Goal: Transaction & Acquisition: Purchase product/service

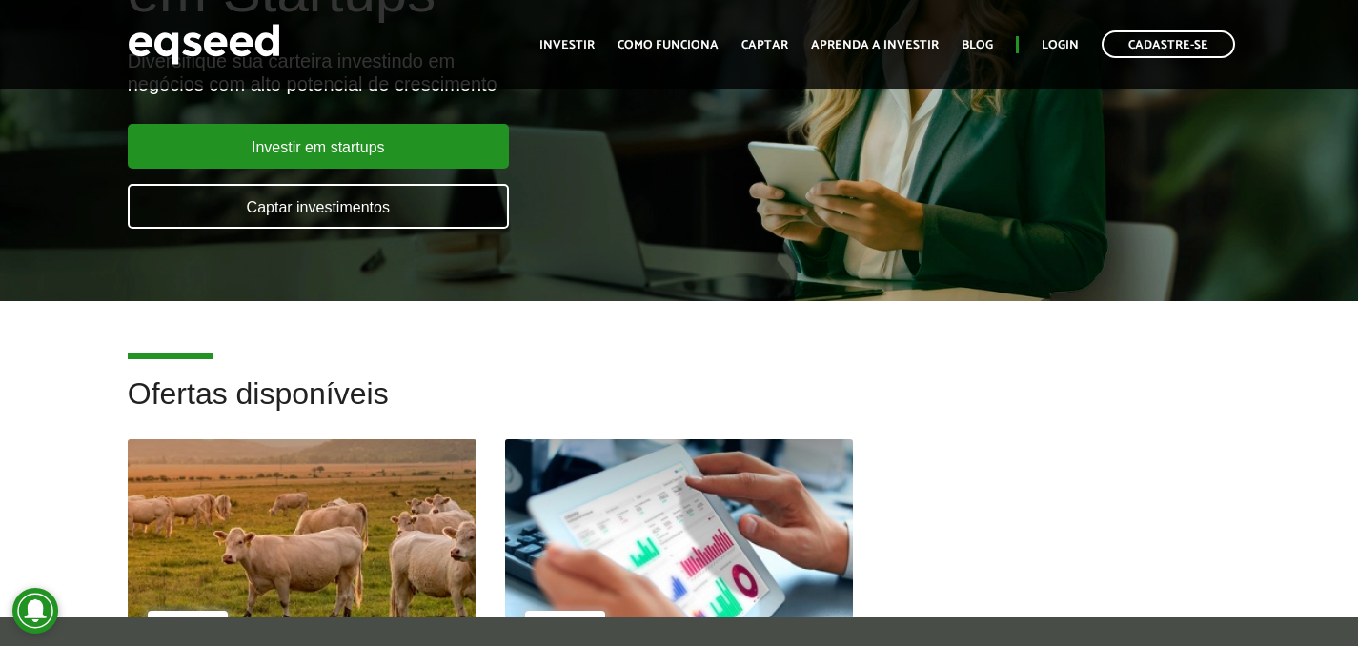
scroll to position [196, 0]
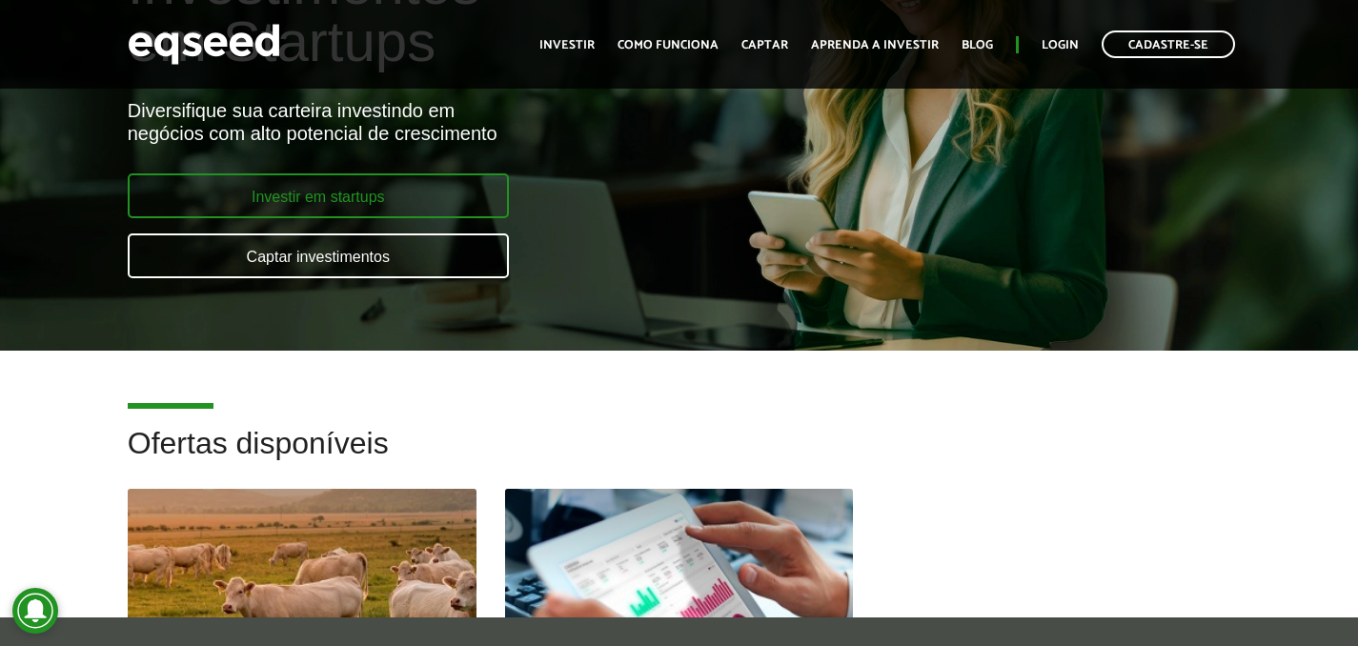
click at [360, 194] on link "Investir em startups" at bounding box center [318, 195] width 381 height 45
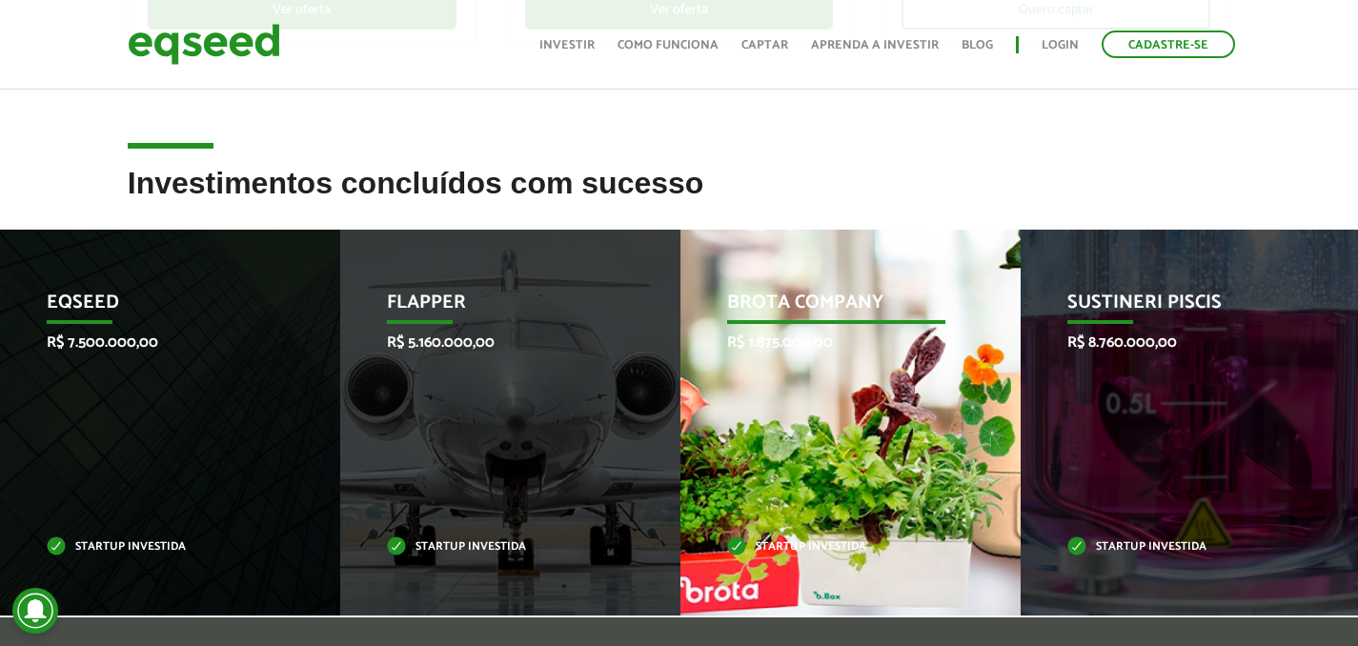
scroll to position [683, 0]
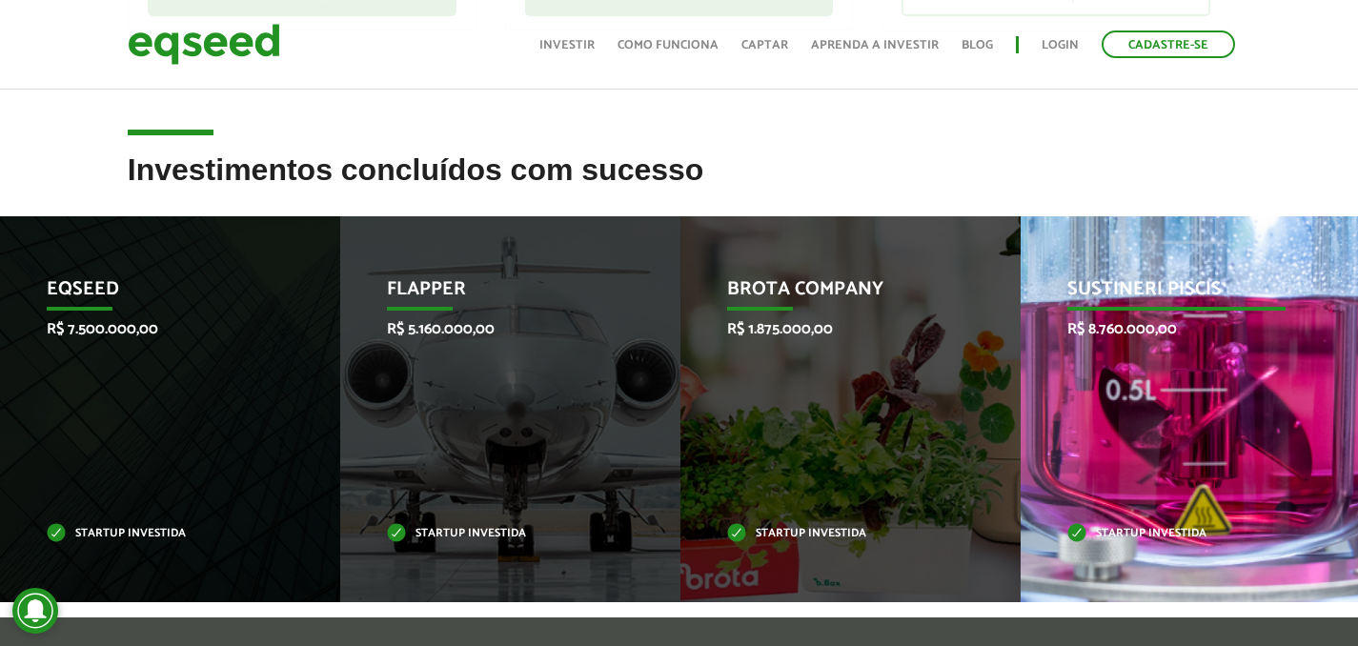
click at [1153, 293] on p "Sustineri Piscis" at bounding box center [1176, 294] width 218 height 32
click at [1151, 336] on p "R$ 8.760.000,00" at bounding box center [1176, 329] width 218 height 18
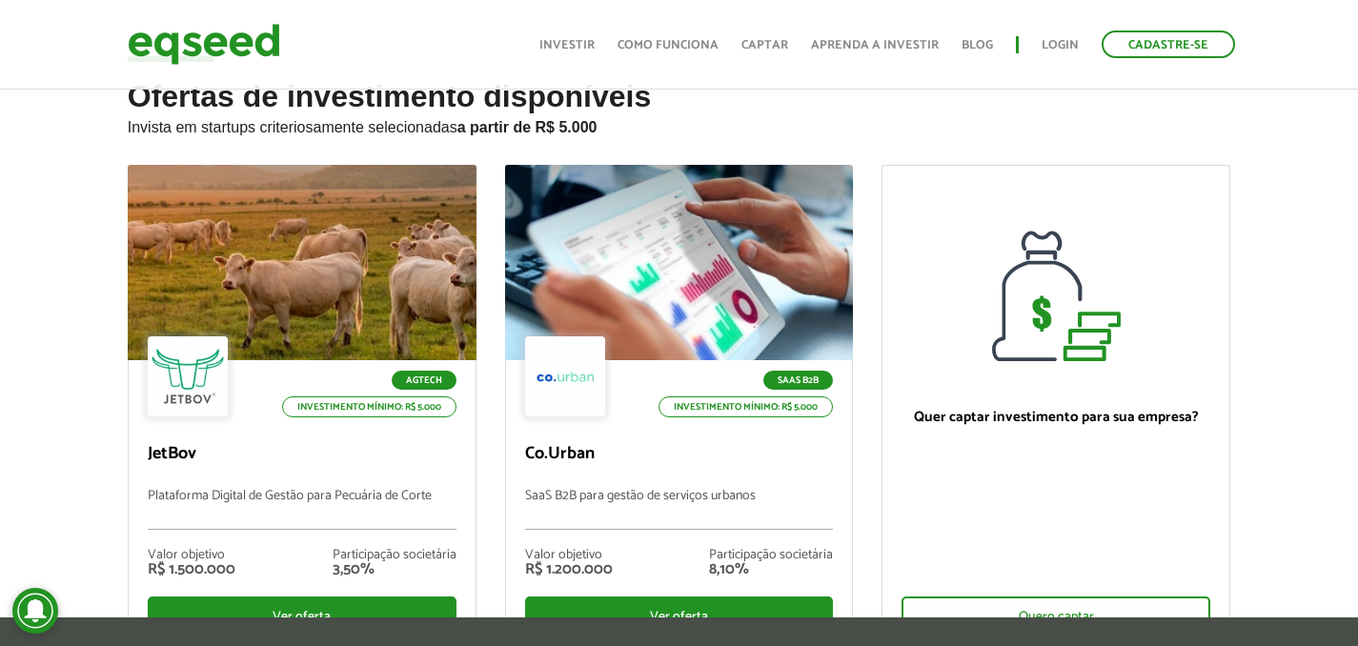
scroll to position [0, 0]
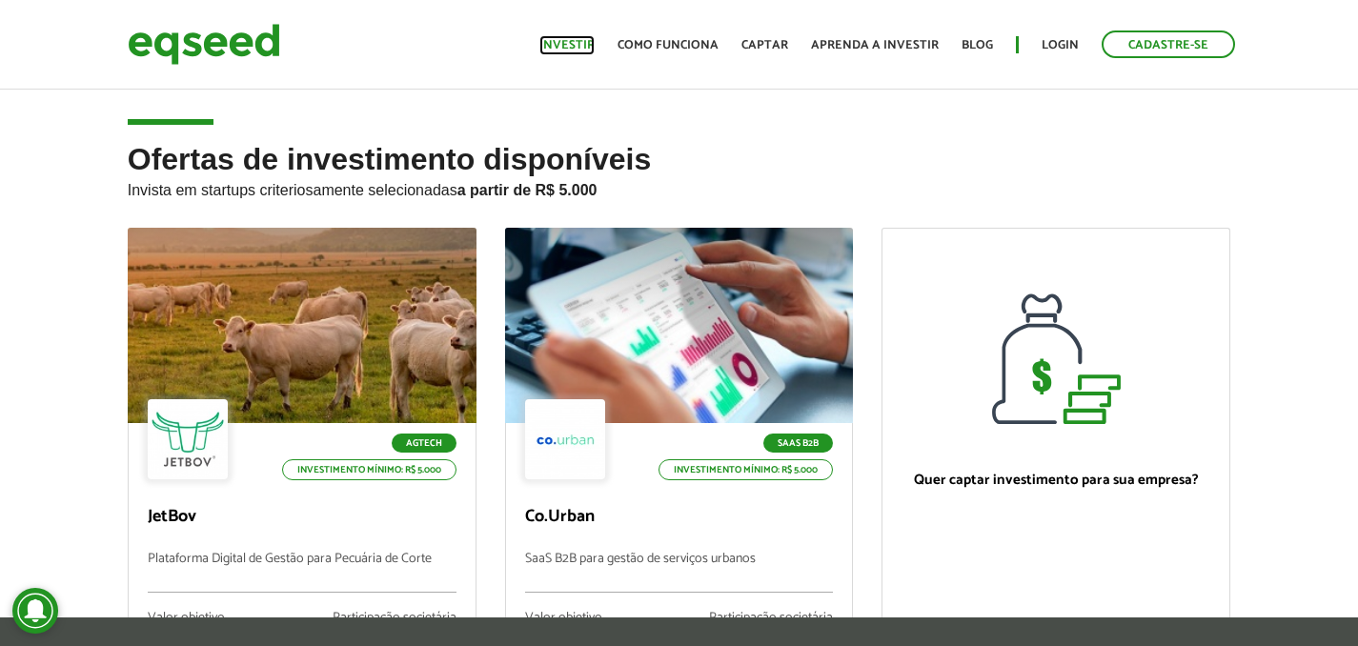
click at [559, 39] on link "Investir" at bounding box center [566, 45] width 55 height 12
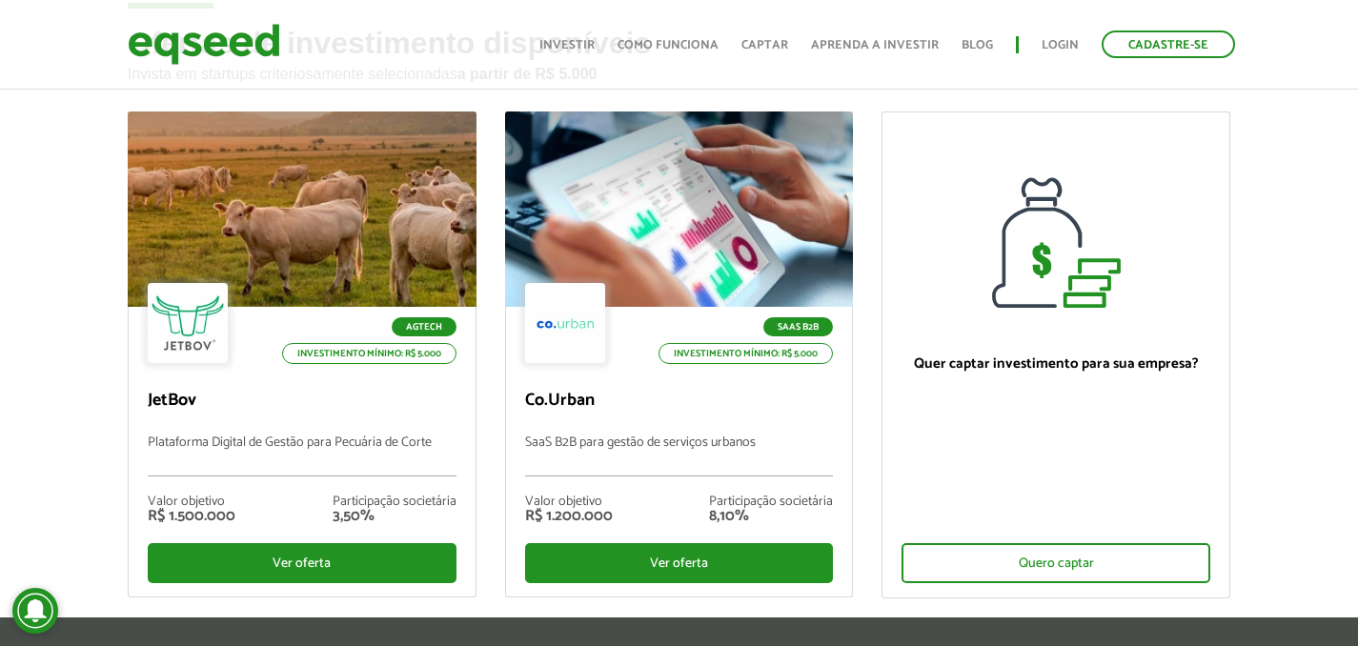
scroll to position [129, 0]
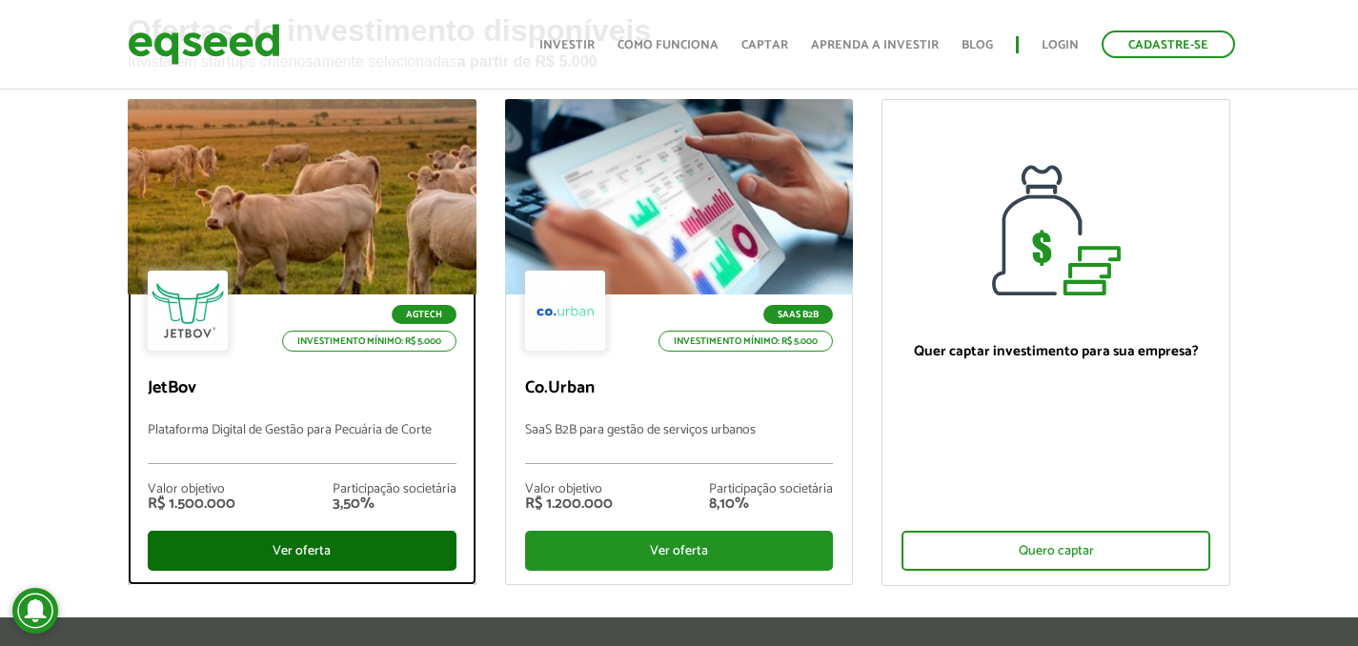
click at [345, 550] on div "Ver oferta" at bounding box center [302, 551] width 309 height 40
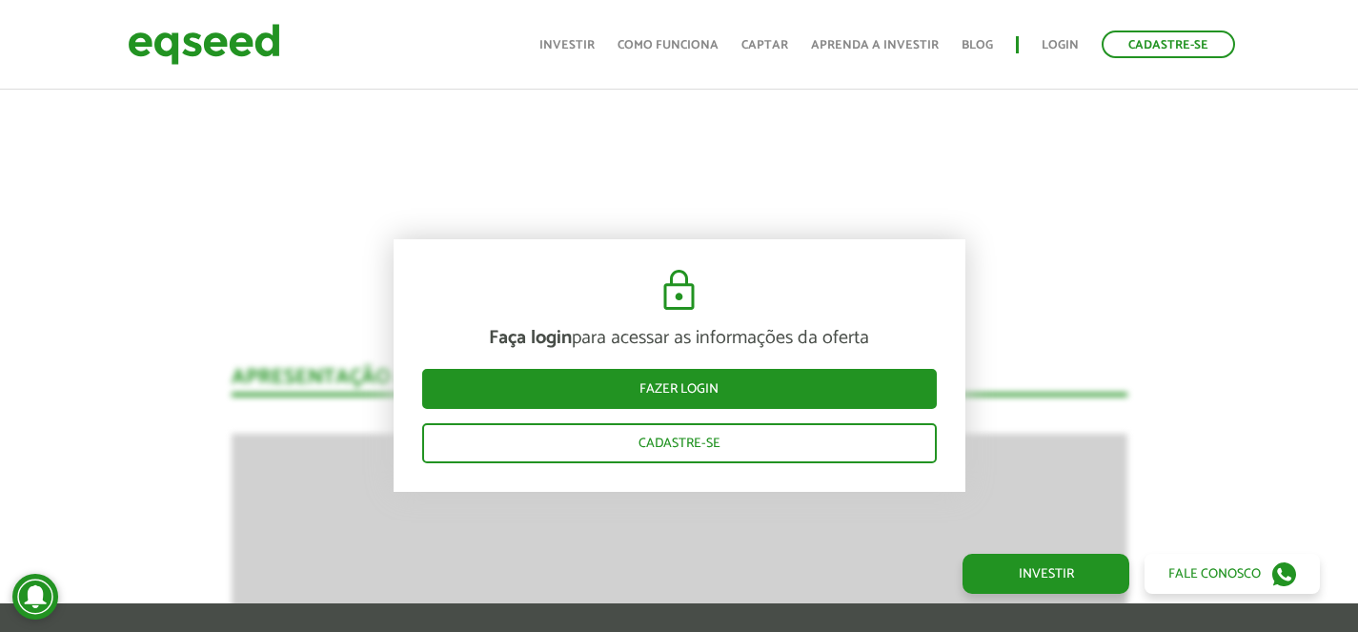
scroll to position [2299, 0]
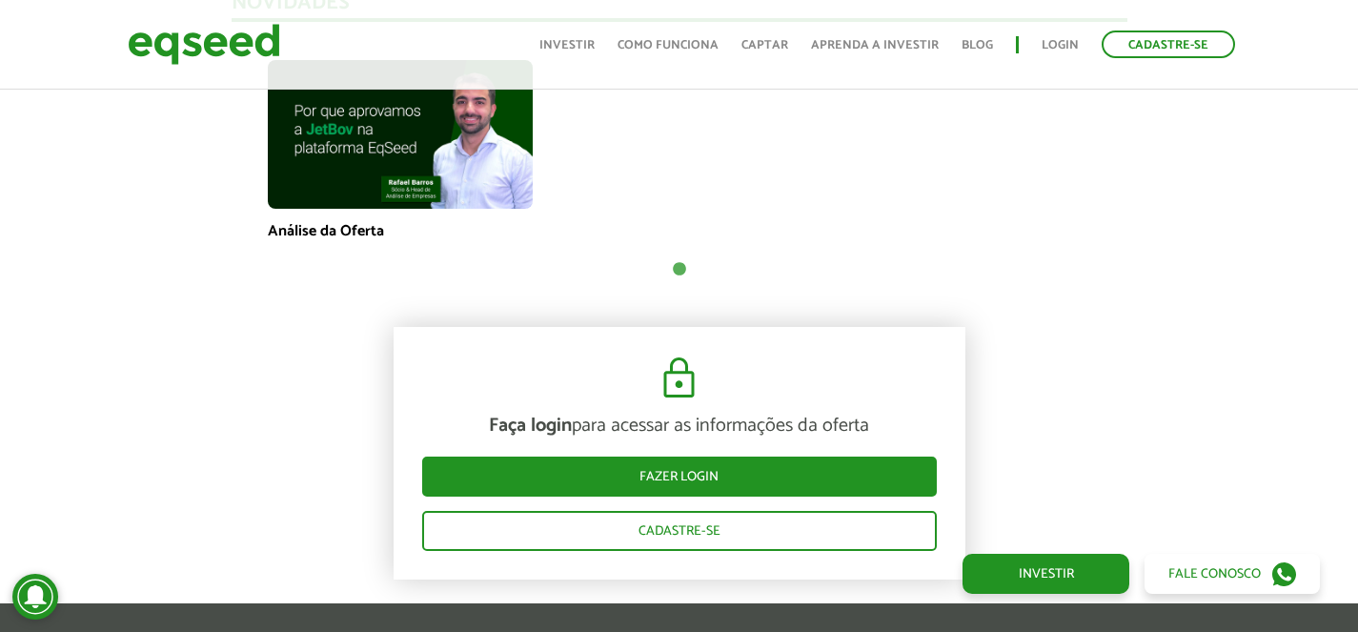
scroll to position [1404, 0]
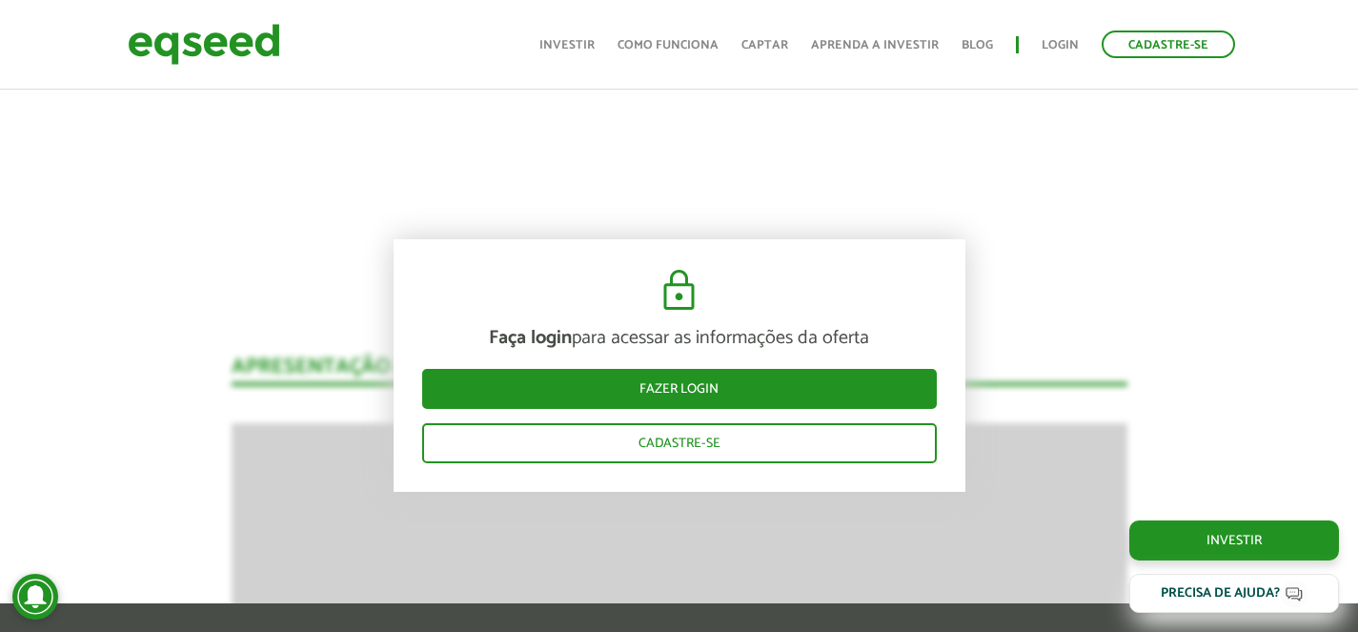
scroll to position [2273, 0]
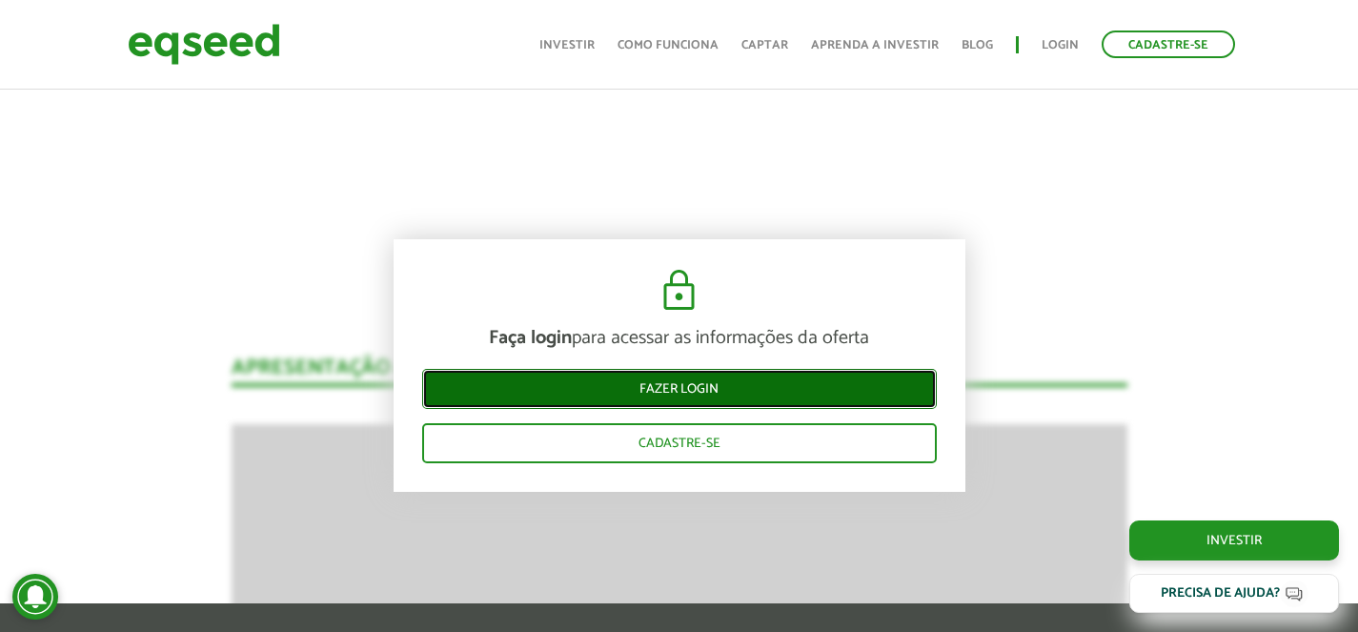
click at [695, 397] on link "Fazer login" at bounding box center [679, 388] width 515 height 40
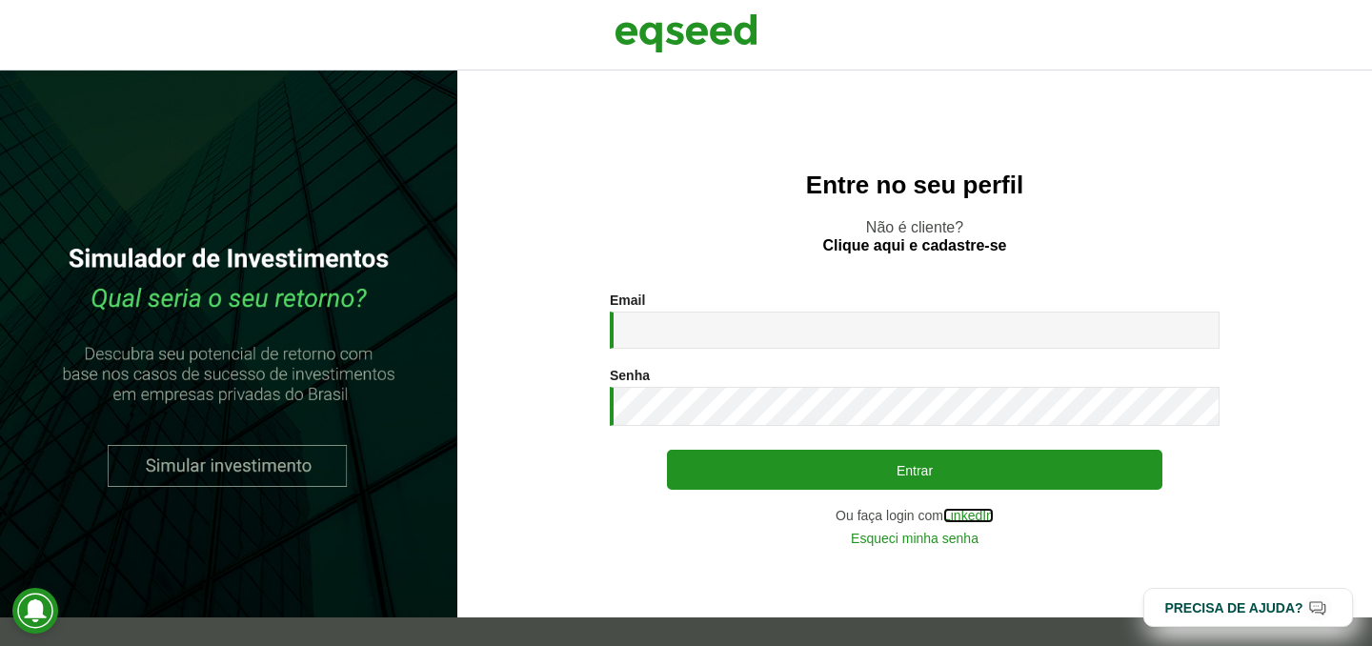
click at [982, 512] on link "LinkedIn" at bounding box center [968, 515] width 50 height 13
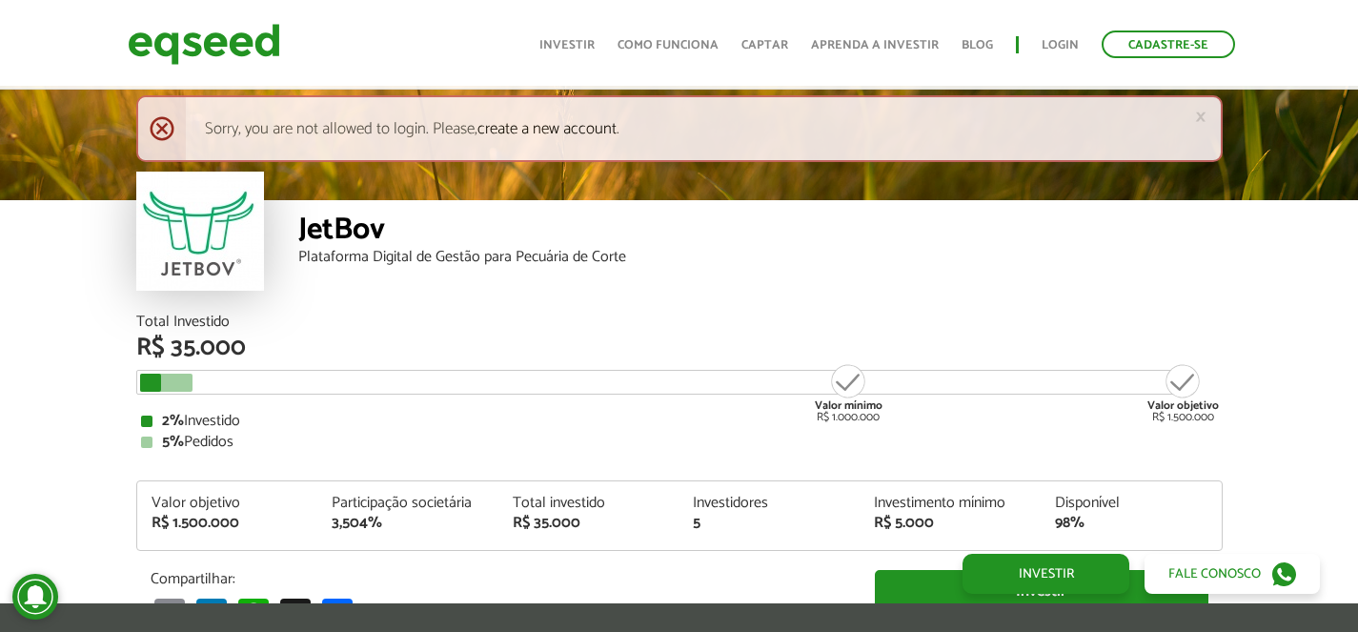
scroll to position [2252, 0]
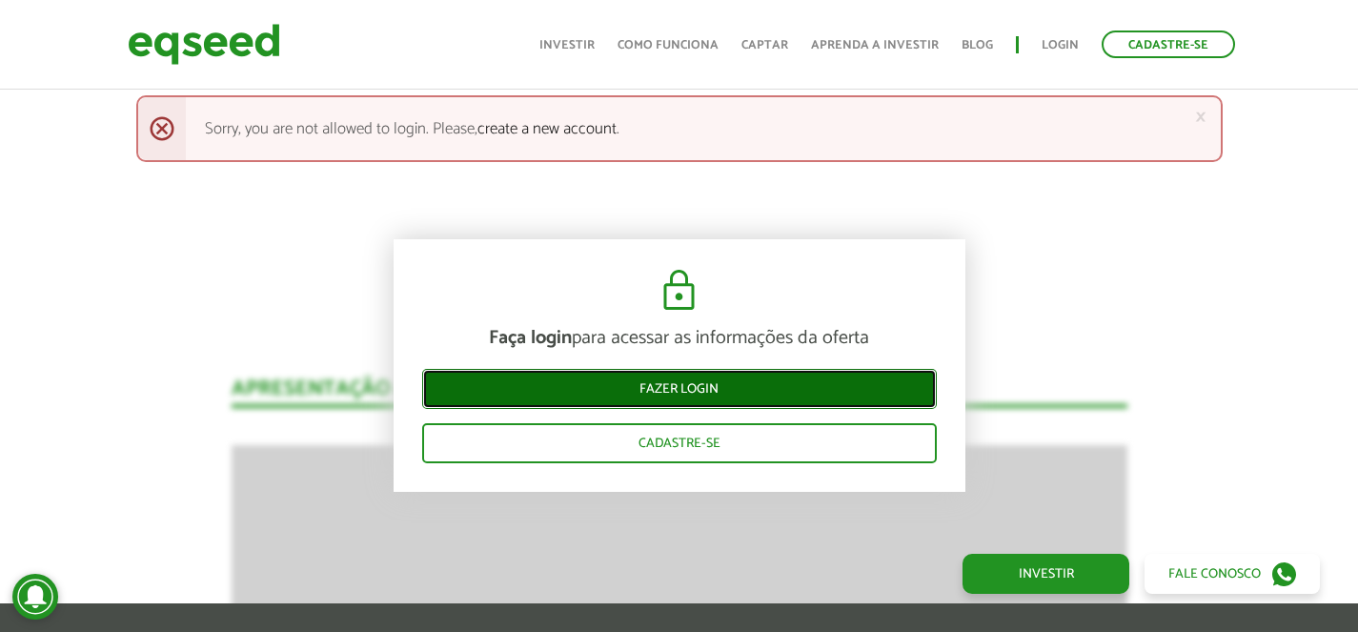
click at [735, 380] on link "Fazer login" at bounding box center [679, 388] width 515 height 40
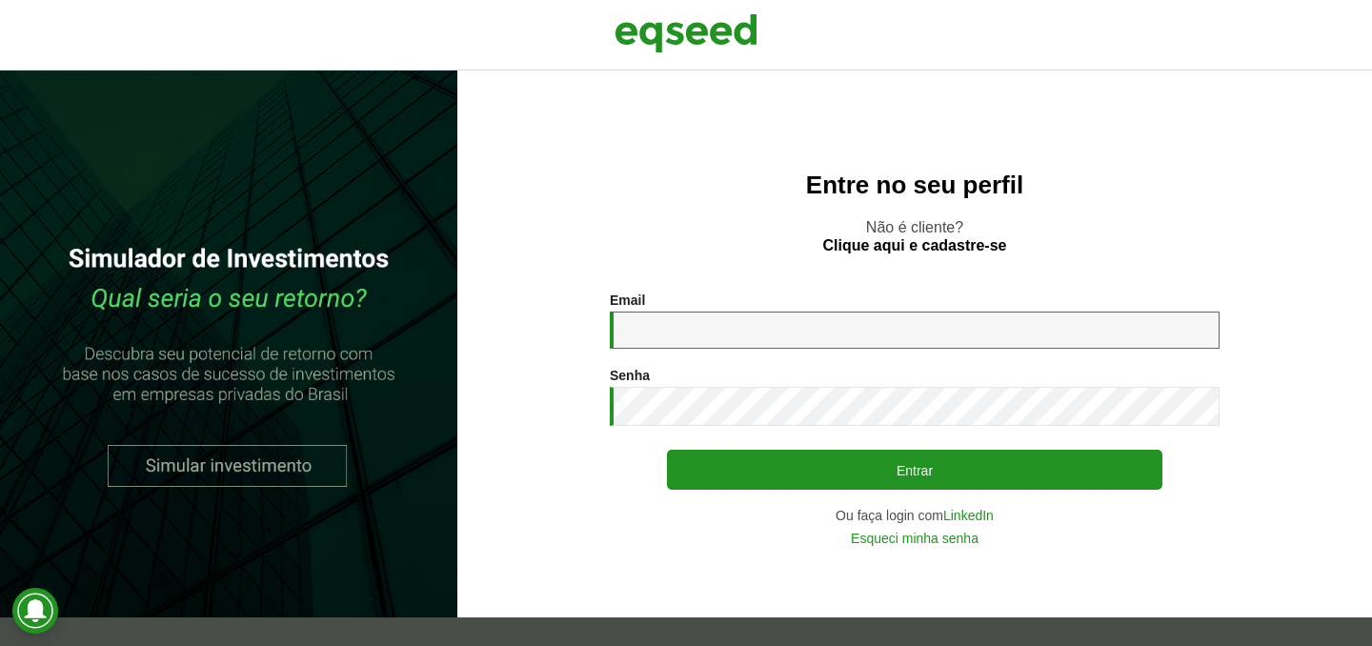
click at [747, 327] on input "Email *" at bounding box center [915, 330] width 610 height 37
type input "**********"
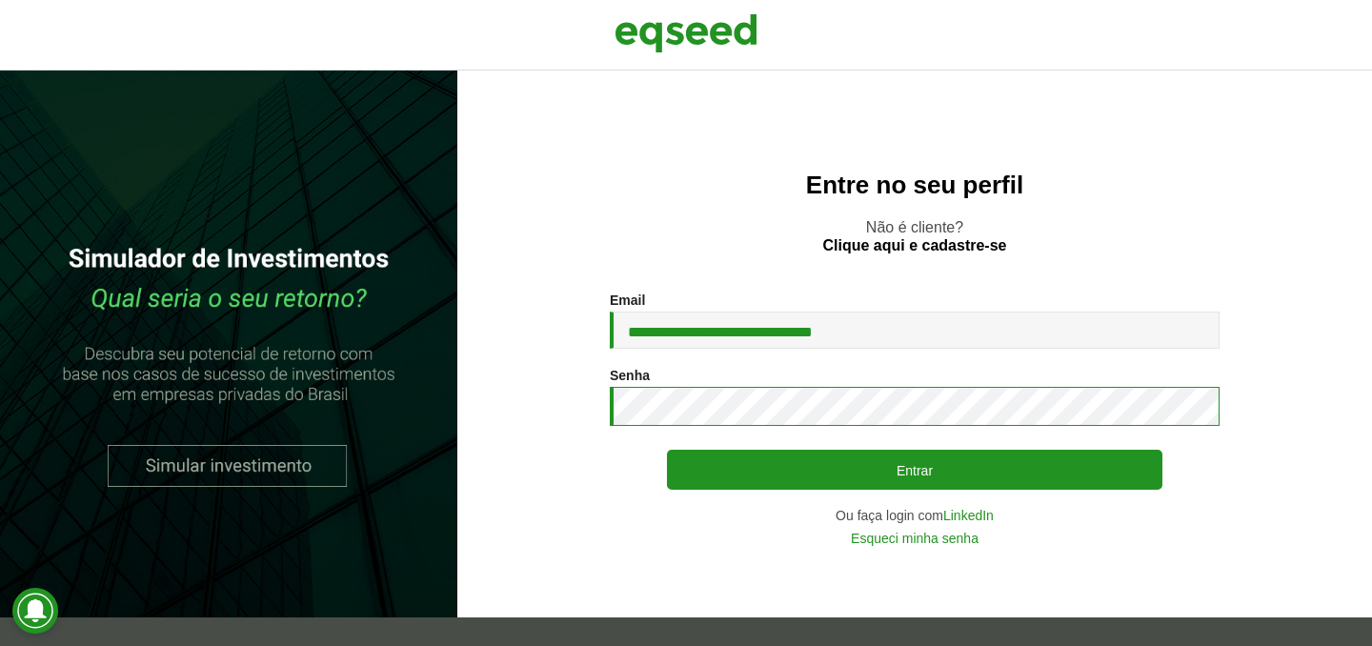
click at [667, 450] on button "Entrar" at bounding box center [914, 470] width 495 height 40
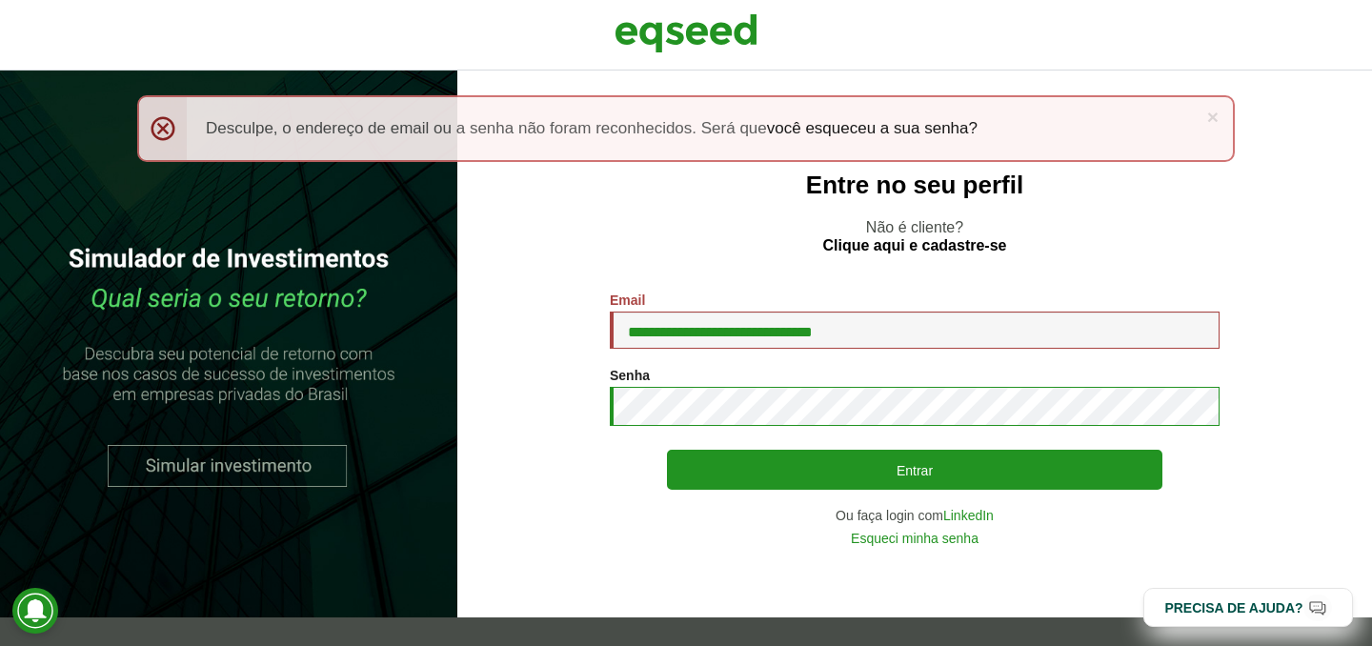
click at [667, 450] on button "Entrar" at bounding box center [914, 470] width 495 height 40
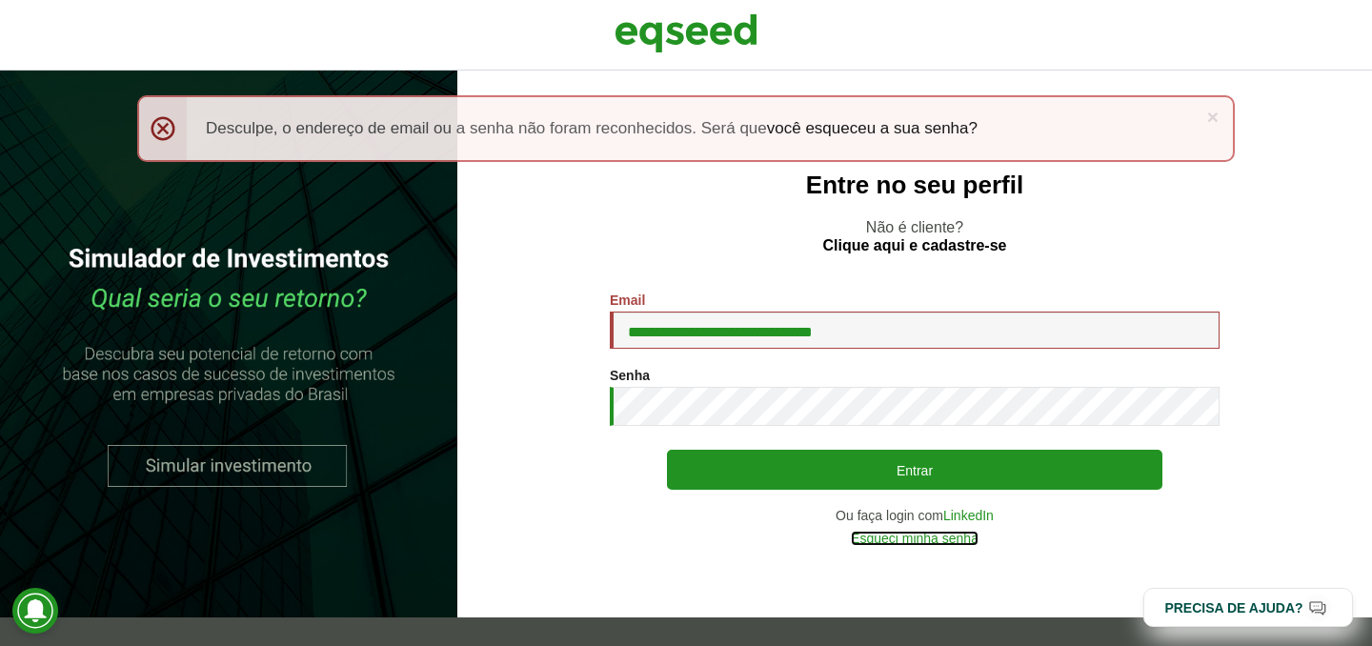
click at [924, 539] on link "Esqueci minha senha" at bounding box center [915, 538] width 128 height 13
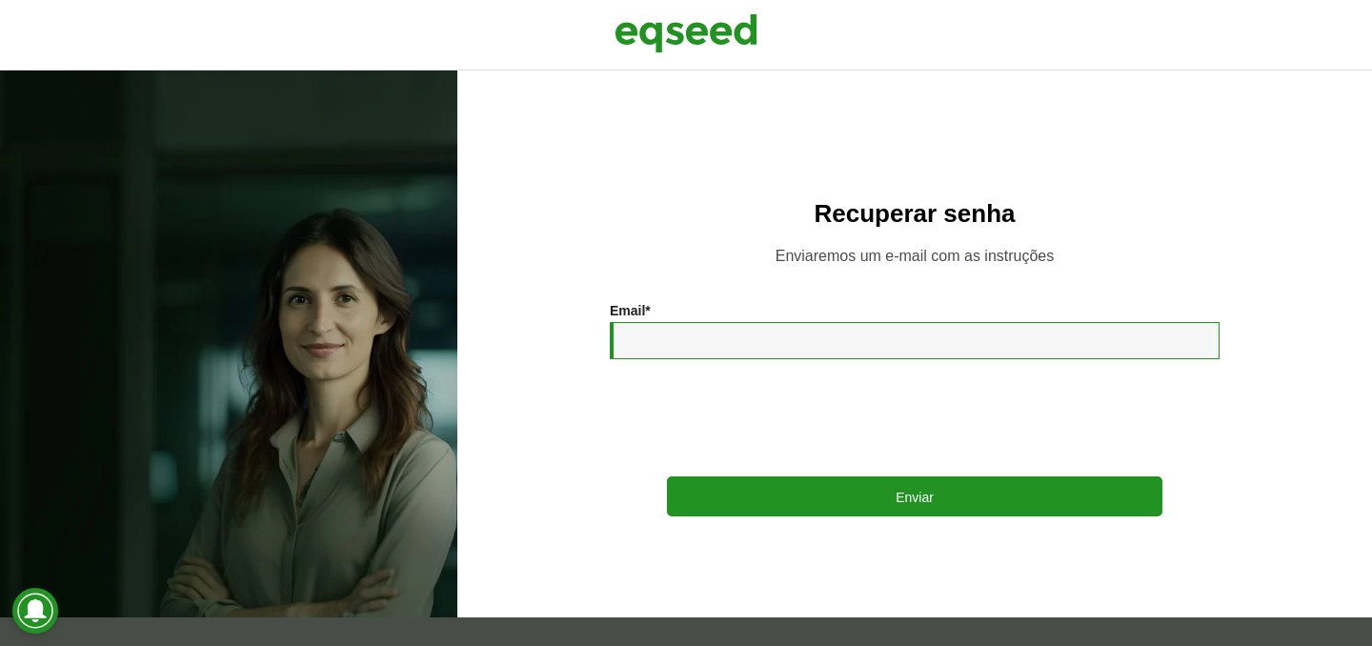
click at [742, 347] on input "Email *" at bounding box center [915, 340] width 610 height 37
type input "**********"
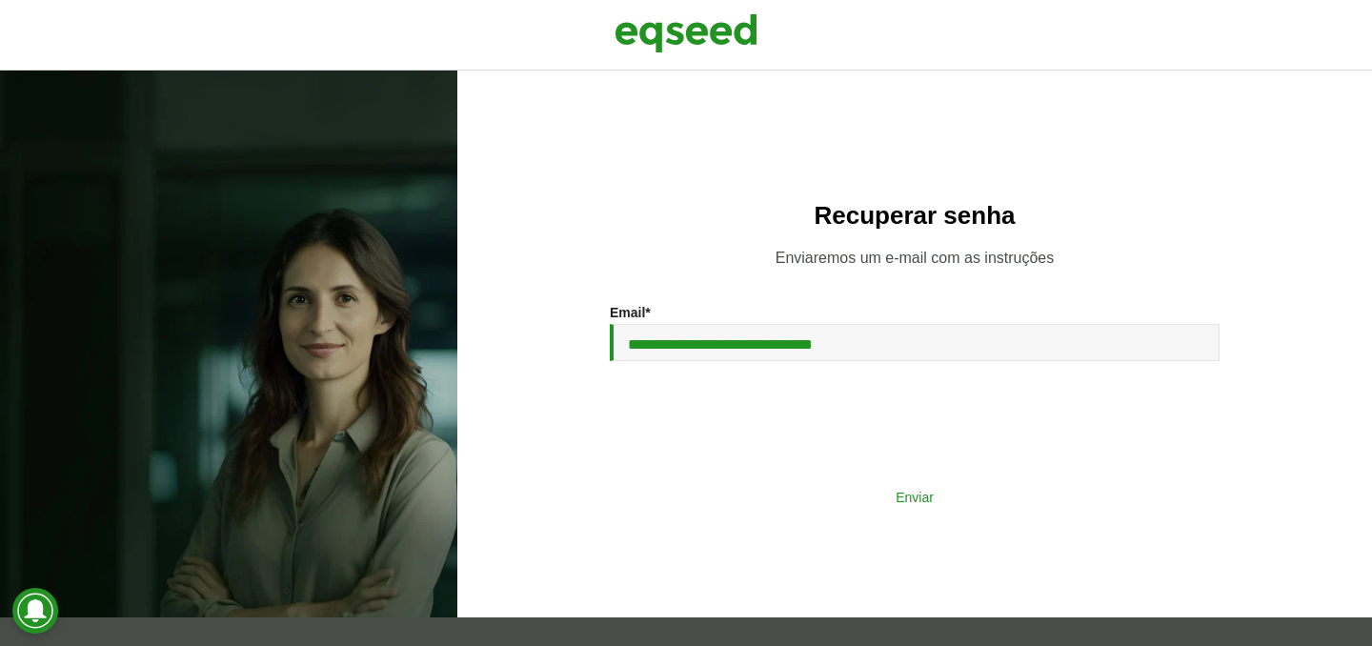
click at [885, 499] on button "Enviar" at bounding box center [914, 496] width 495 height 36
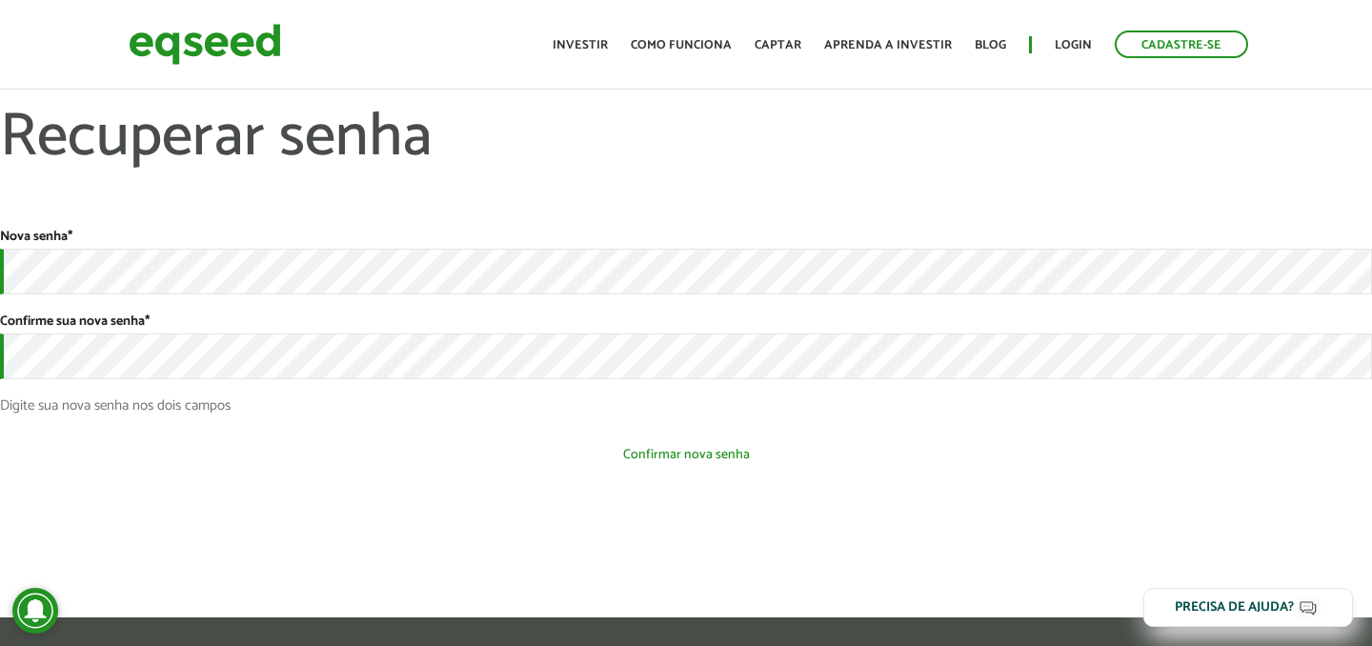
click at [586, 456] on button "Confirmar nova senha" at bounding box center [686, 454] width 1372 height 36
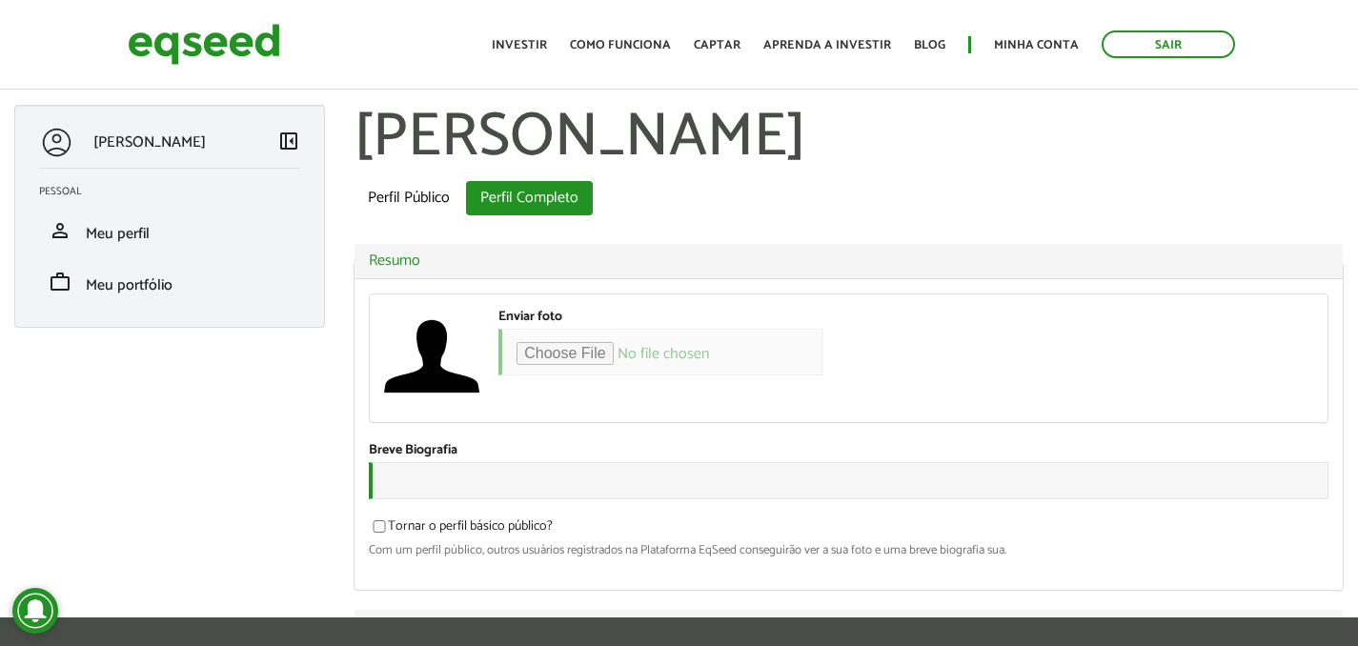
type input "**********"
click at [566, 53] on ul "Início Investir Como funciona Captar Aprenda a investir Blog Minha conta Sair" at bounding box center [863, 44] width 762 height 28
click at [547, 50] on link "Investir" at bounding box center [519, 45] width 55 height 12
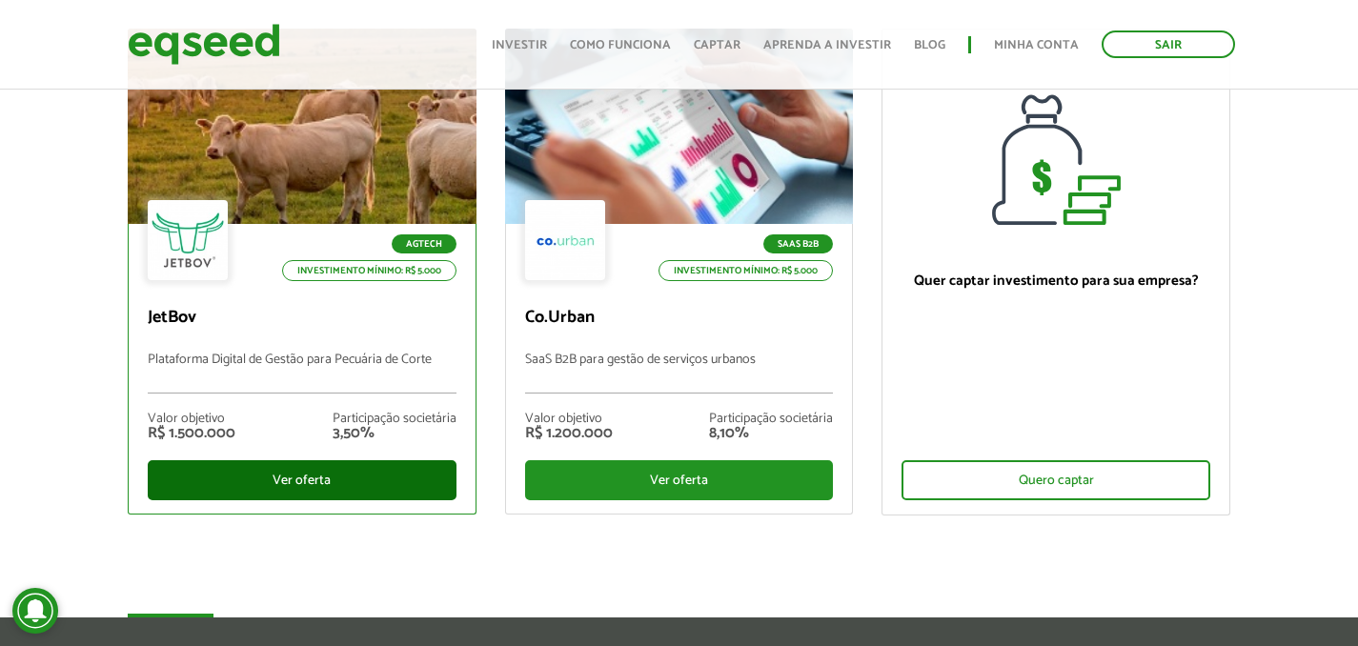
scroll to position [201, 0]
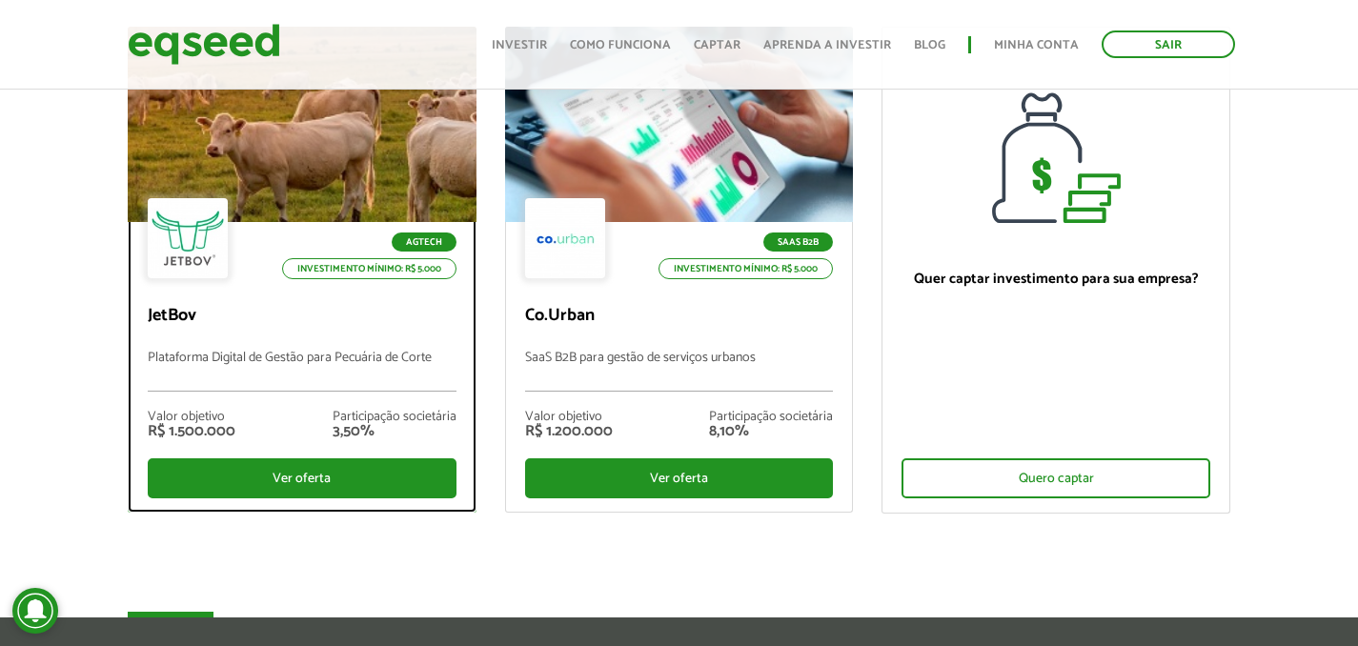
click at [346, 454] on div "Valor objetivo R$ 1.500.000 Participação societária 3,50%" at bounding box center [302, 425] width 309 height 67
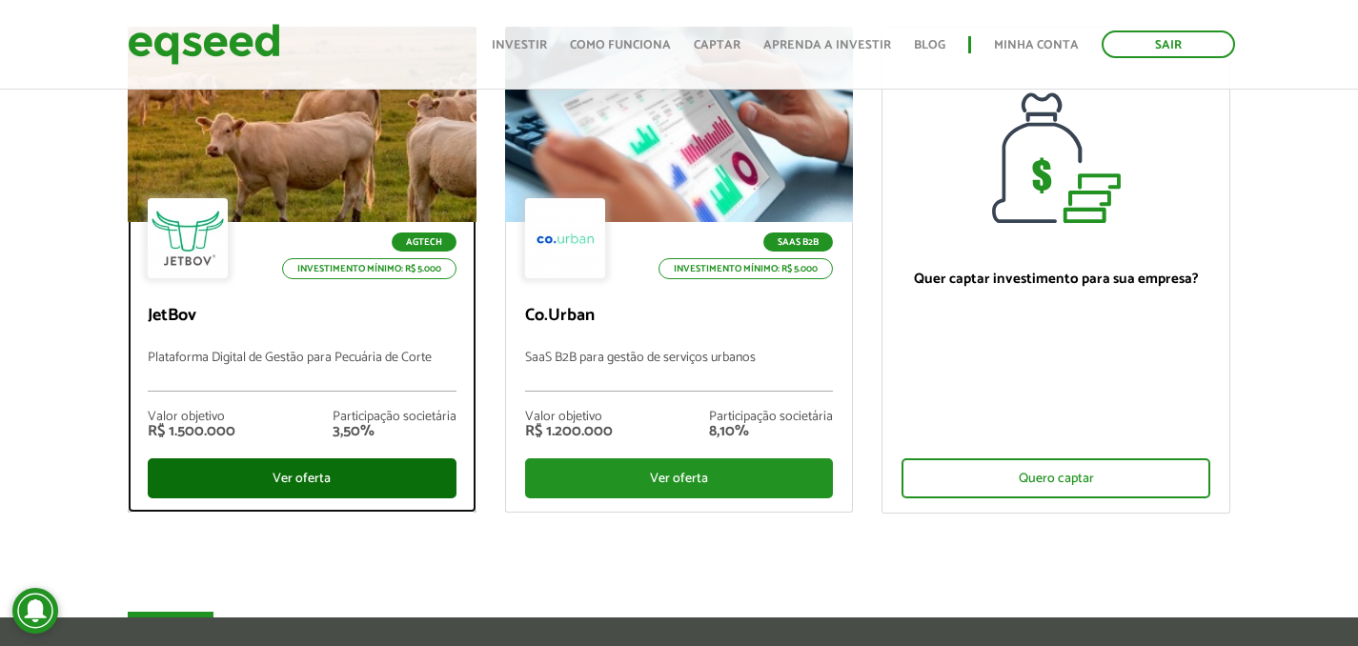
click at [346, 474] on div "Ver oferta" at bounding box center [302, 478] width 309 height 40
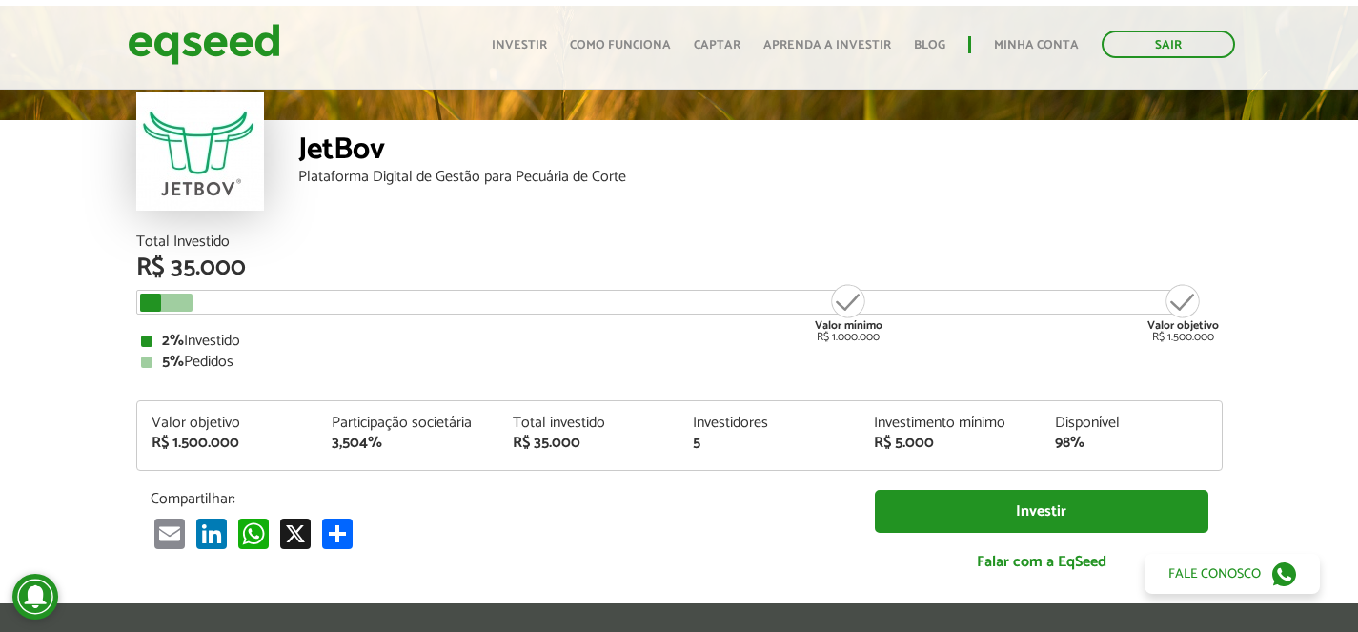
scroll to position [64, 0]
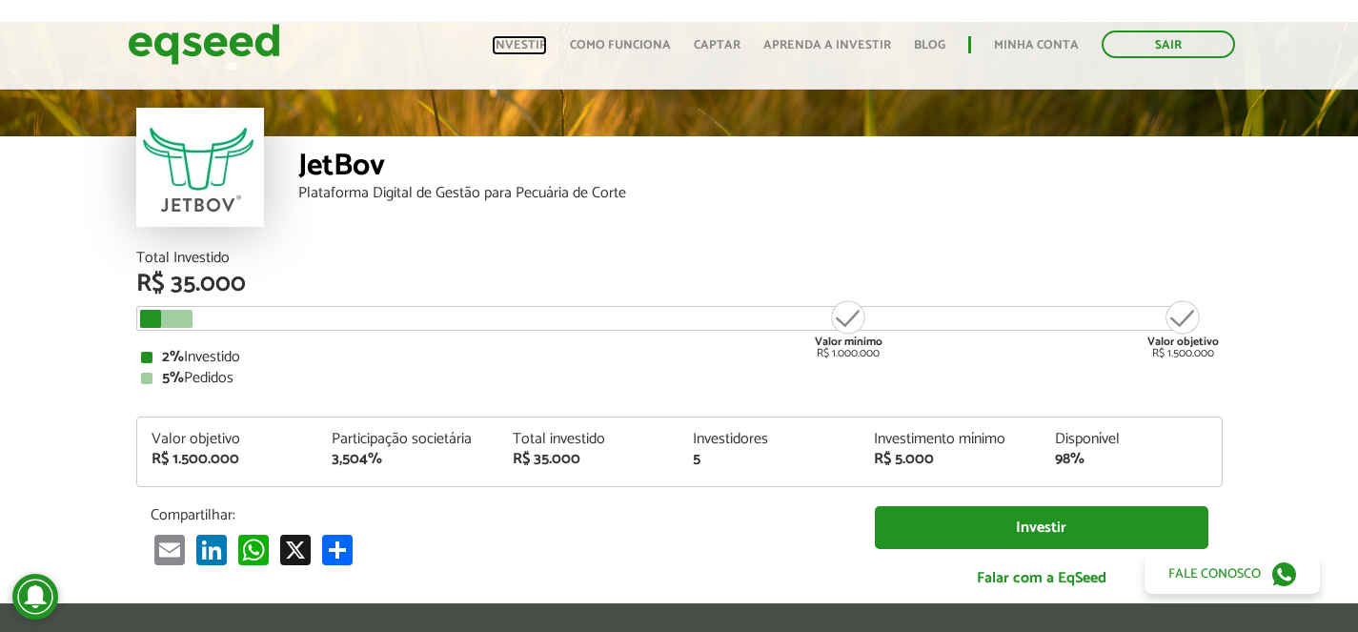
click at [506, 48] on link "Investir" at bounding box center [519, 45] width 55 height 12
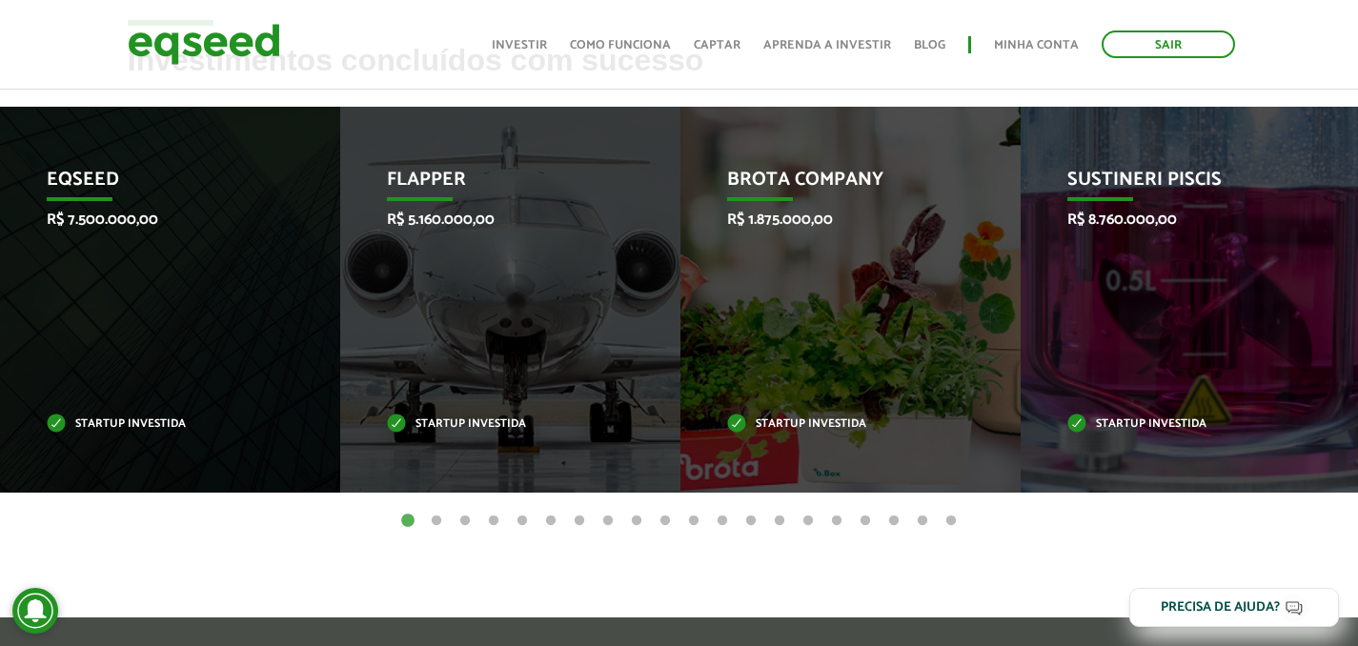
scroll to position [717, 0]
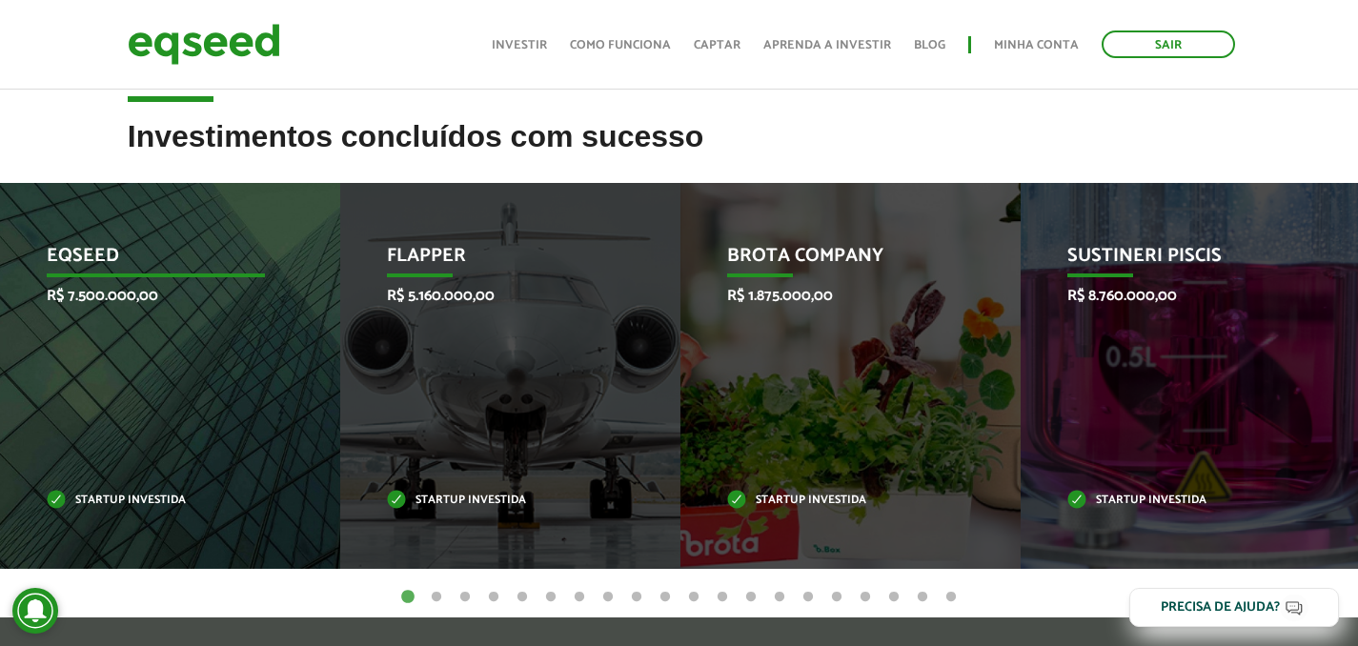
click at [221, 364] on div "EqSeed R$ 7.500.000,00 Startup investida" at bounding box center [156, 376] width 312 height 386
click at [106, 246] on p "EqSeed" at bounding box center [155, 261] width 218 height 32
click at [142, 551] on div "EqSeed R$ 7.500.000,00 Startup investida" at bounding box center [156, 376] width 312 height 386
click at [142, 524] on div "EqSeed R$ 7.500.000,00 Startup investida" at bounding box center [156, 376] width 312 height 386
click at [142, 510] on div "EqSeed R$ 7.500.000,00 Startup investida" at bounding box center [156, 376] width 312 height 386
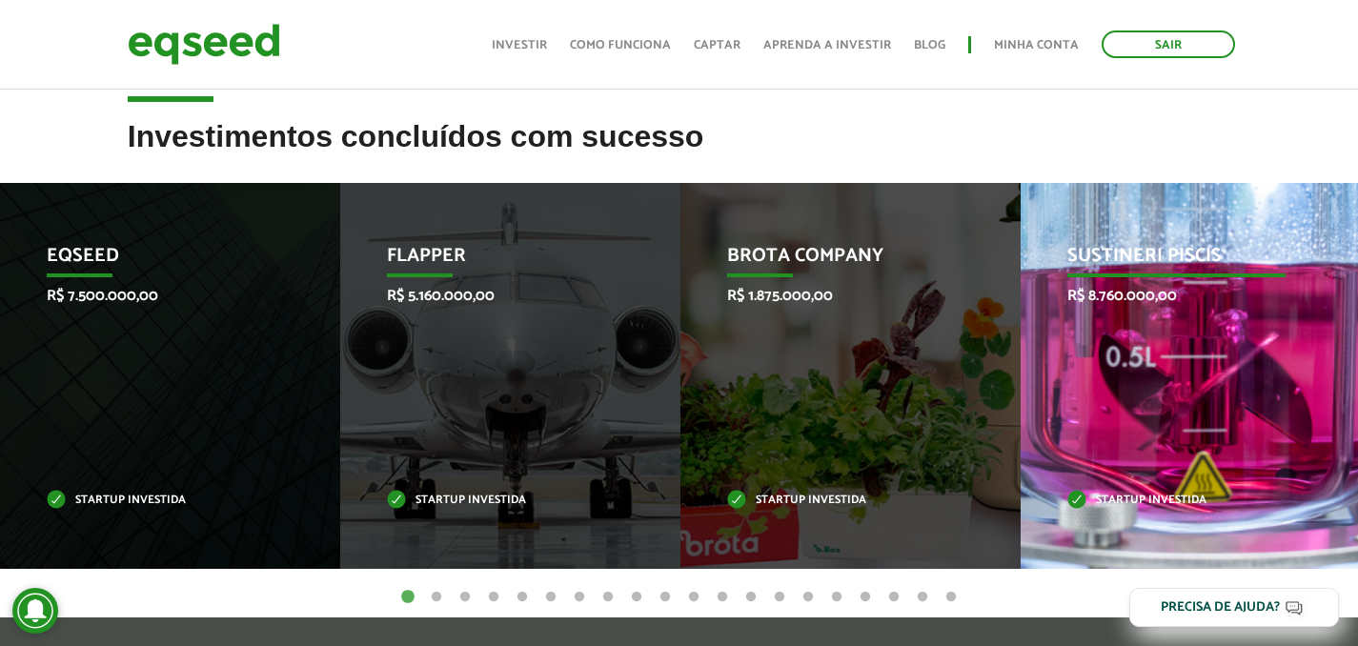
click at [1180, 335] on div "Sustineri Piscis R$ 8.760.000,00 Startup investida" at bounding box center [1176, 376] width 312 height 386
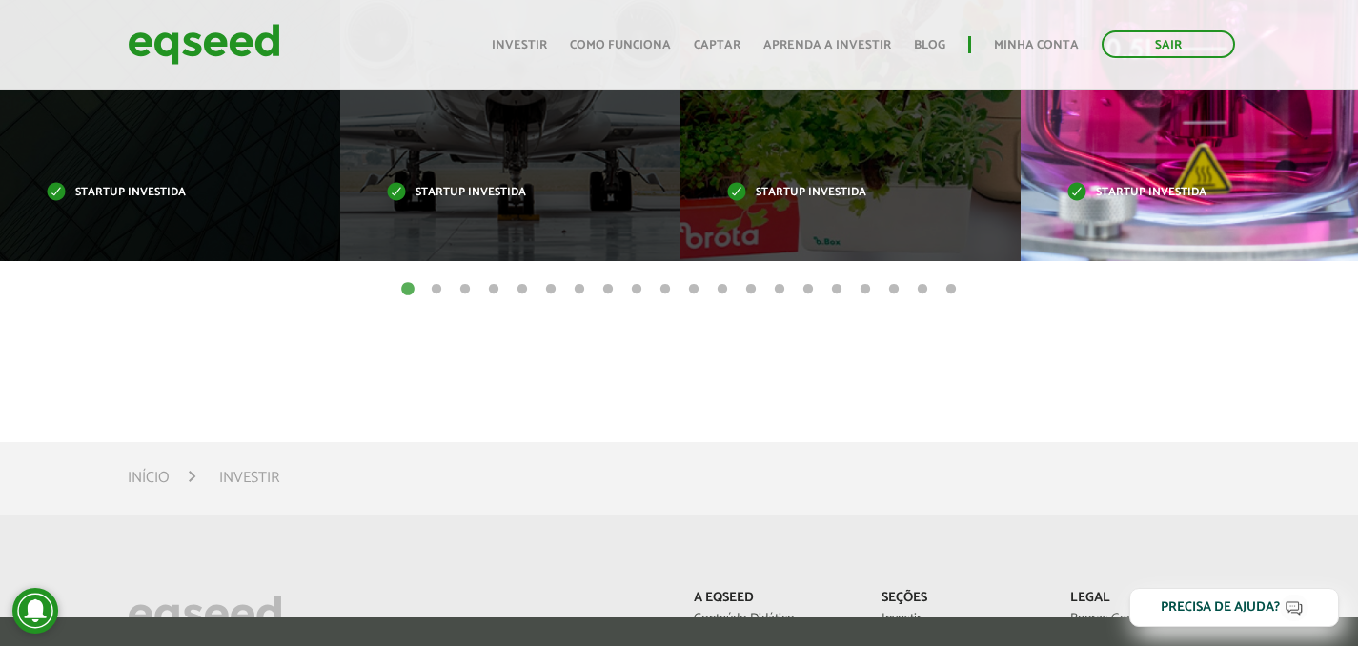
scroll to position [855, 0]
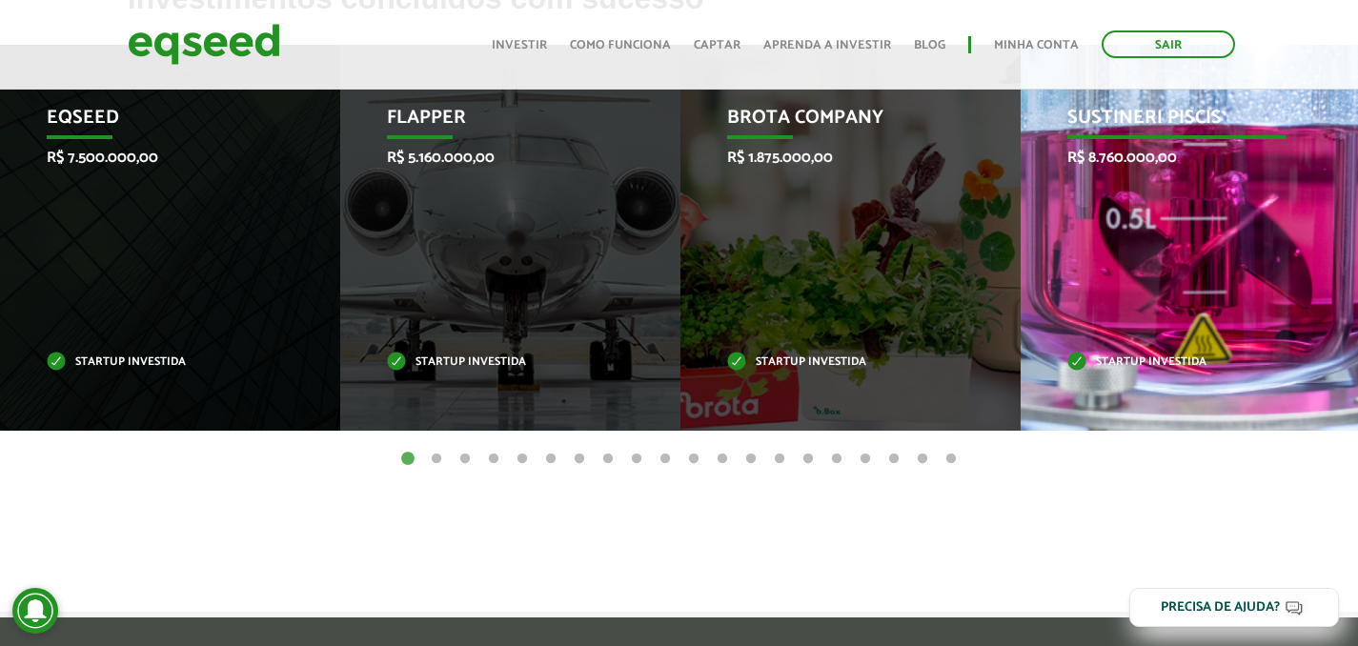
drag, startPoint x: 1185, startPoint y: 274, endPoint x: 331, endPoint y: 275, distance: 854.7
click at [1020, 275] on div "Sustineri Piscis R$ 8.760.000,00 Startup investida" at bounding box center [1176, 238] width 312 height 386
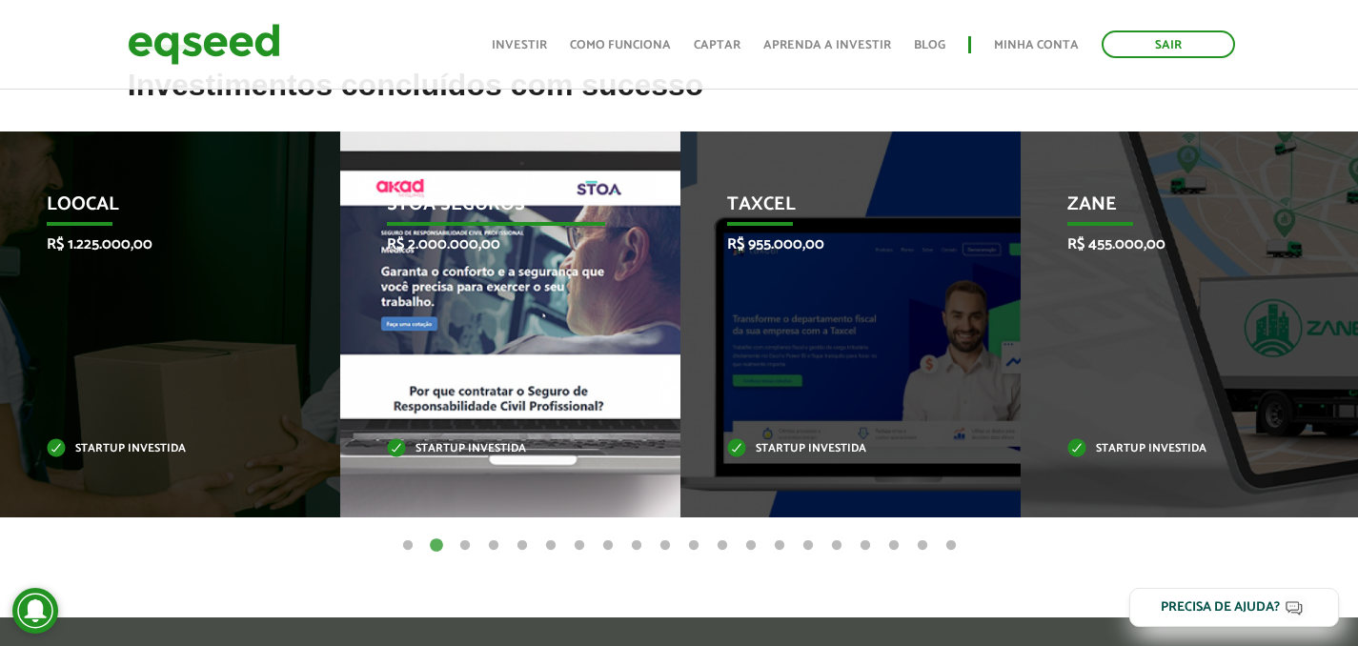
scroll to position [756, 0]
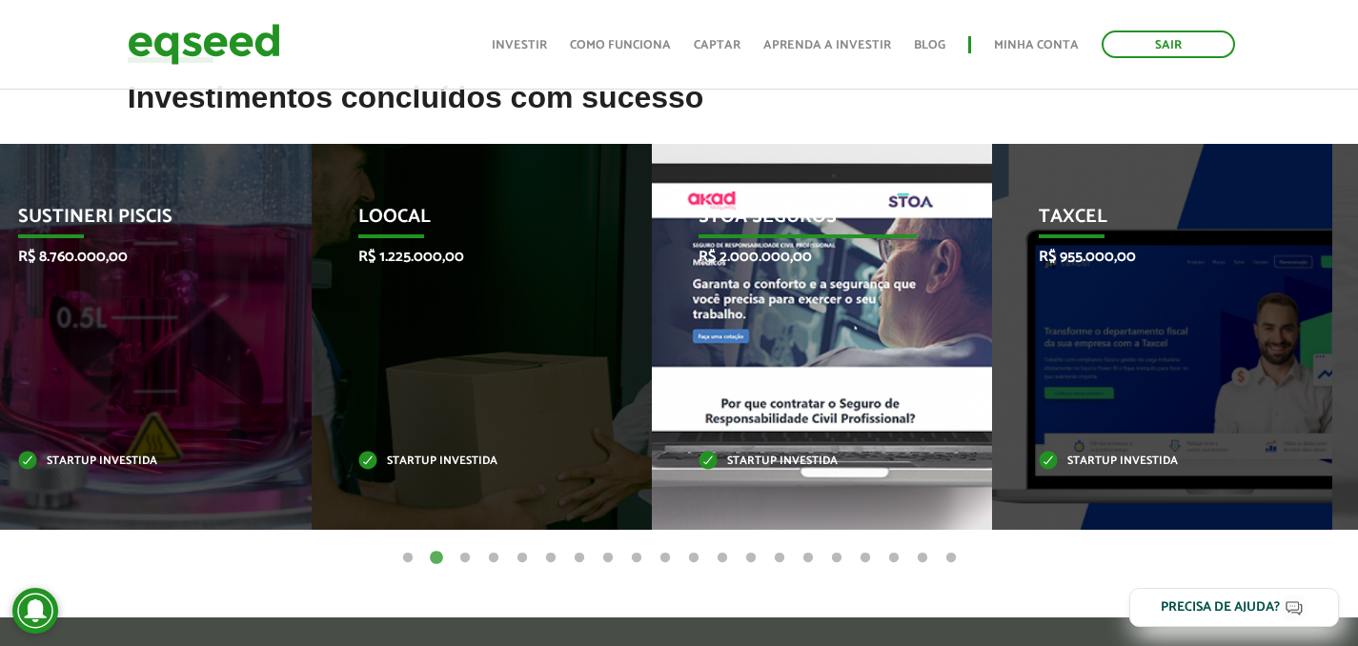
drag, startPoint x: 555, startPoint y: 306, endPoint x: 1215, endPoint y: 340, distance: 660.2
click at [963, 340] on div "STOA Seguros R$ 2.000.000,00 Startup investida" at bounding box center [808, 337] width 312 height 386
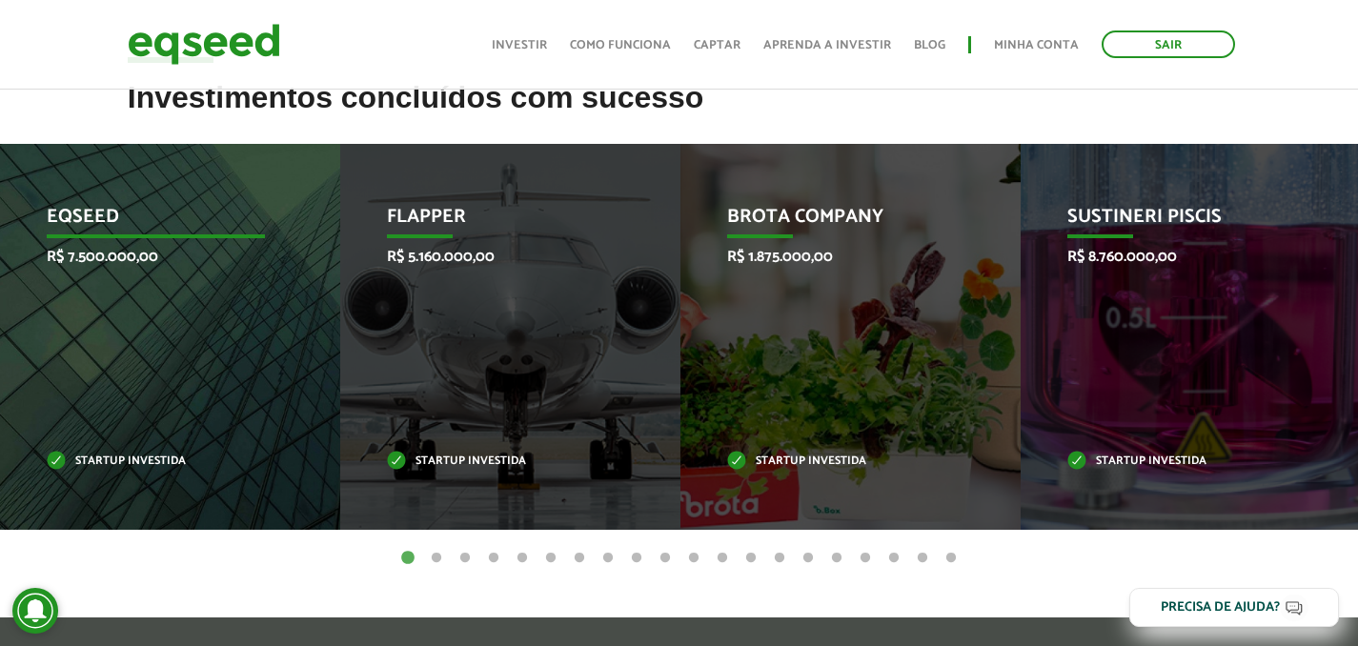
click at [91, 200] on div "EqSeed R$ 7.500.000,00 Startup investida" at bounding box center [156, 337] width 312 height 386
click at [108, 477] on div "EqSeed R$ 7.500.000,00 Startup investida" at bounding box center [156, 337] width 312 height 386
click at [109, 470] on div "EqSeed R$ 7.500.000,00 Startup investida" at bounding box center [156, 337] width 312 height 386
click at [109, 463] on p "Startup investida" at bounding box center [156, 461] width 218 height 10
click at [63, 463] on p "Startup investida" at bounding box center [156, 461] width 218 height 10
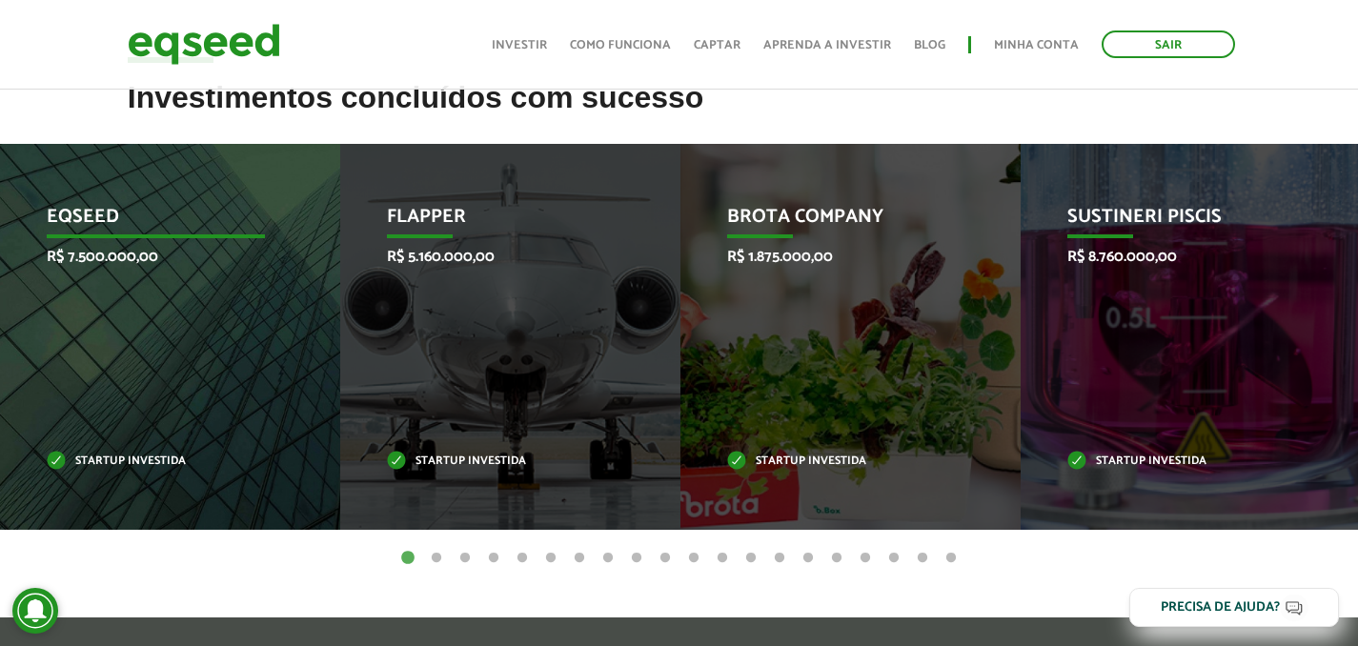
click at [94, 248] on p "R$ 7.500.000,00" at bounding box center [156, 257] width 218 height 18
click at [94, 226] on p "EqSeed" at bounding box center [156, 222] width 218 height 32
click at [102, 256] on p "R$ 7.500.000,00" at bounding box center [156, 257] width 218 height 18
click at [103, 270] on div "EqSeed R$ 7.500.000,00 Startup investida" at bounding box center [156, 337] width 312 height 386
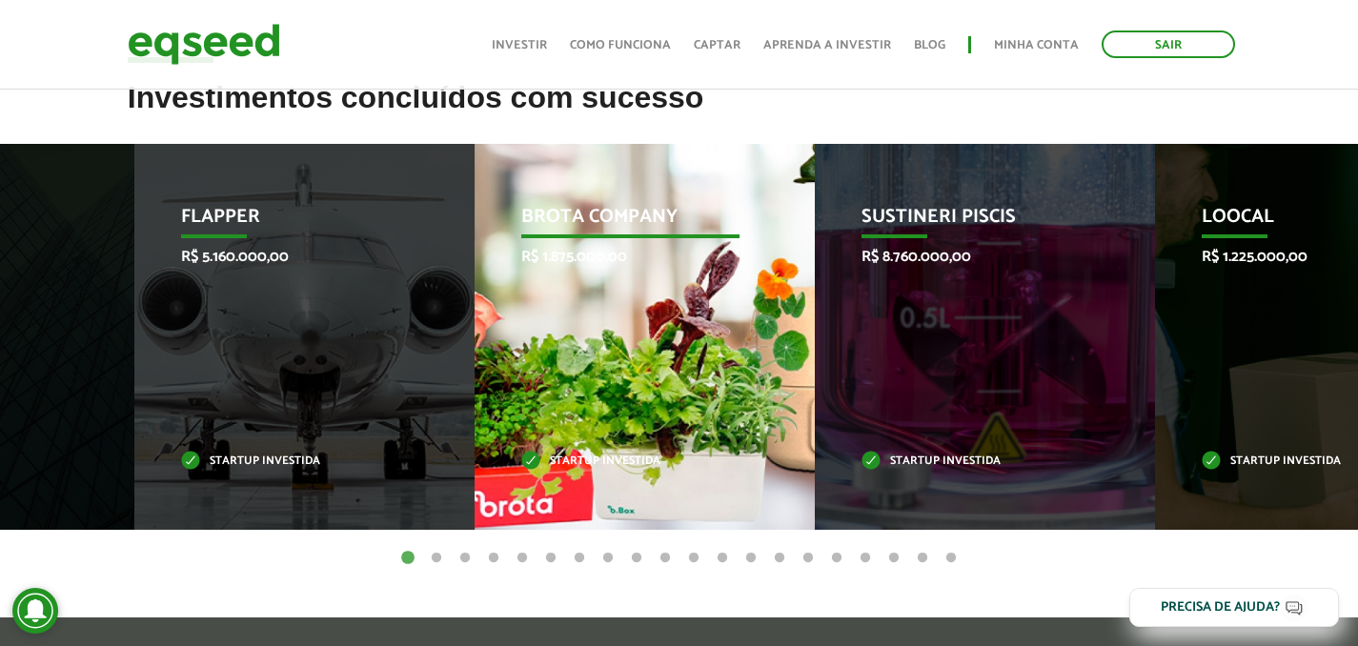
drag, startPoint x: 745, startPoint y: 349, endPoint x: 0, endPoint y: 349, distance: 745.1
click at [474, 349] on div "Brota Company R$ 1.875.000,00 Startup investida" at bounding box center [630, 337] width 312 height 386
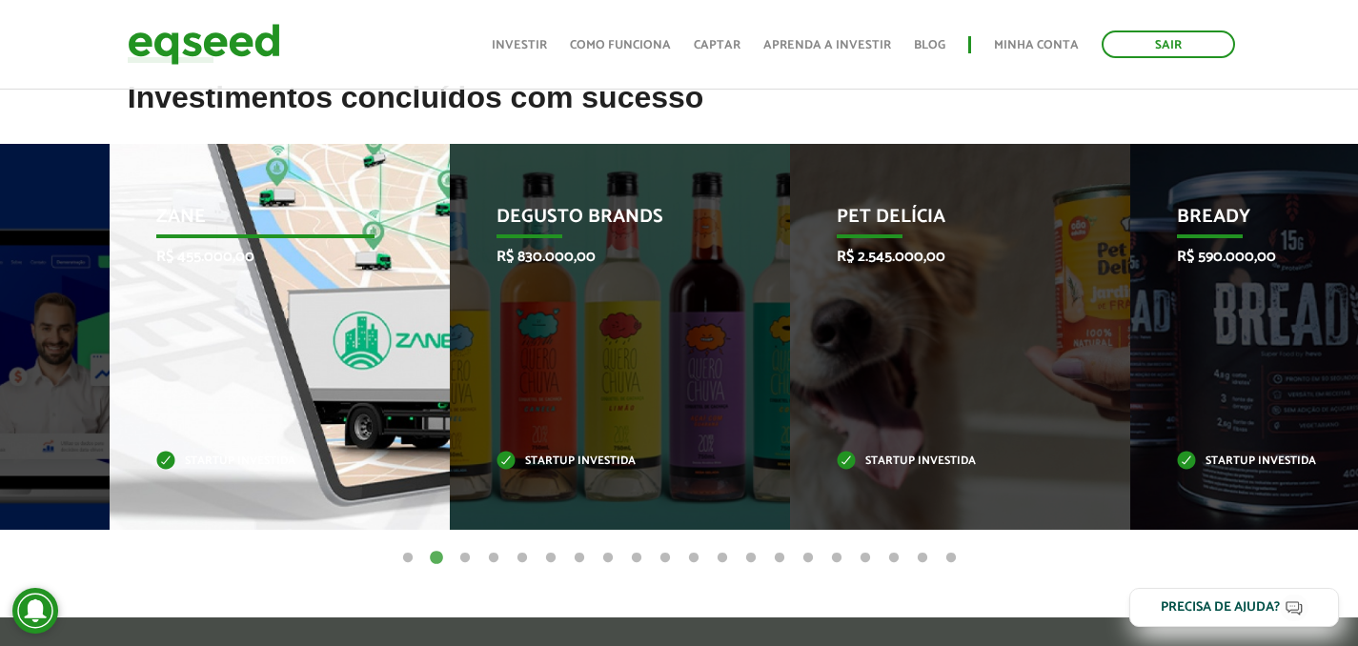
drag, startPoint x: 1217, startPoint y: 304, endPoint x: 273, endPoint y: 303, distance: 943.3
click at [273, 303] on div "Zane R$ 455.000,00 Startup investida" at bounding box center [266, 337] width 312 height 386
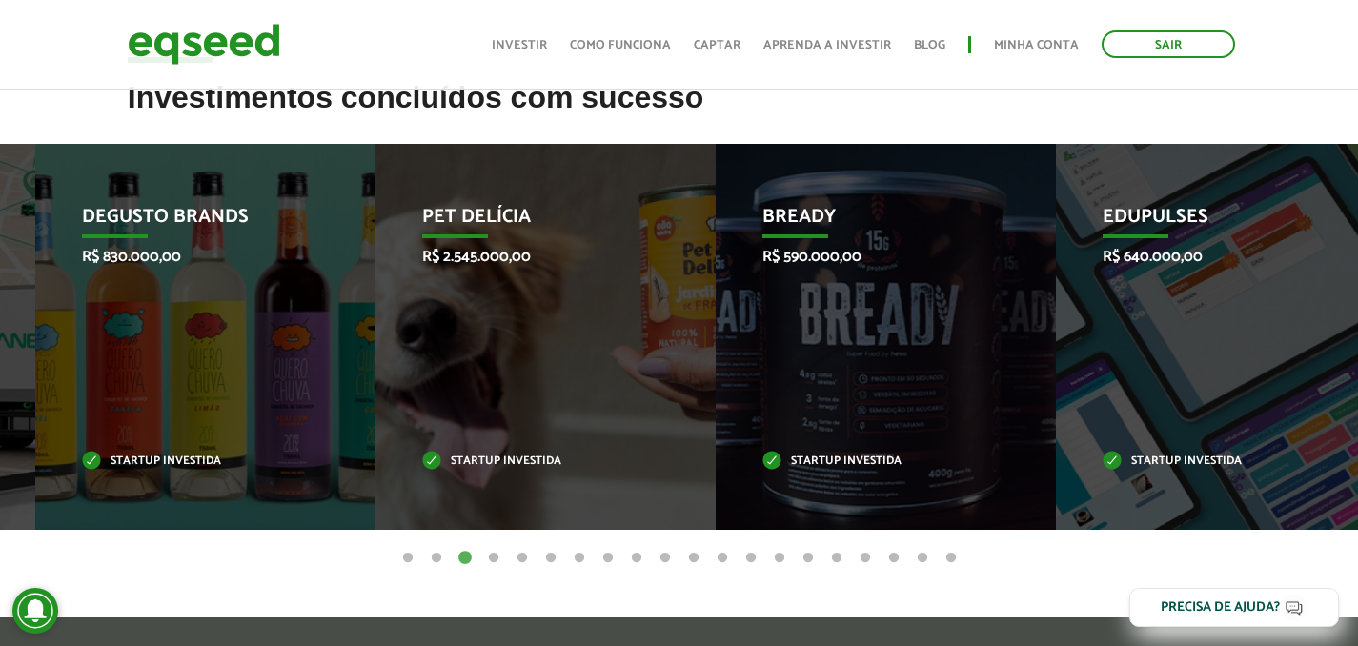
drag, startPoint x: 492, startPoint y: 313, endPoint x: 1371, endPoint y: 717, distance: 967.8
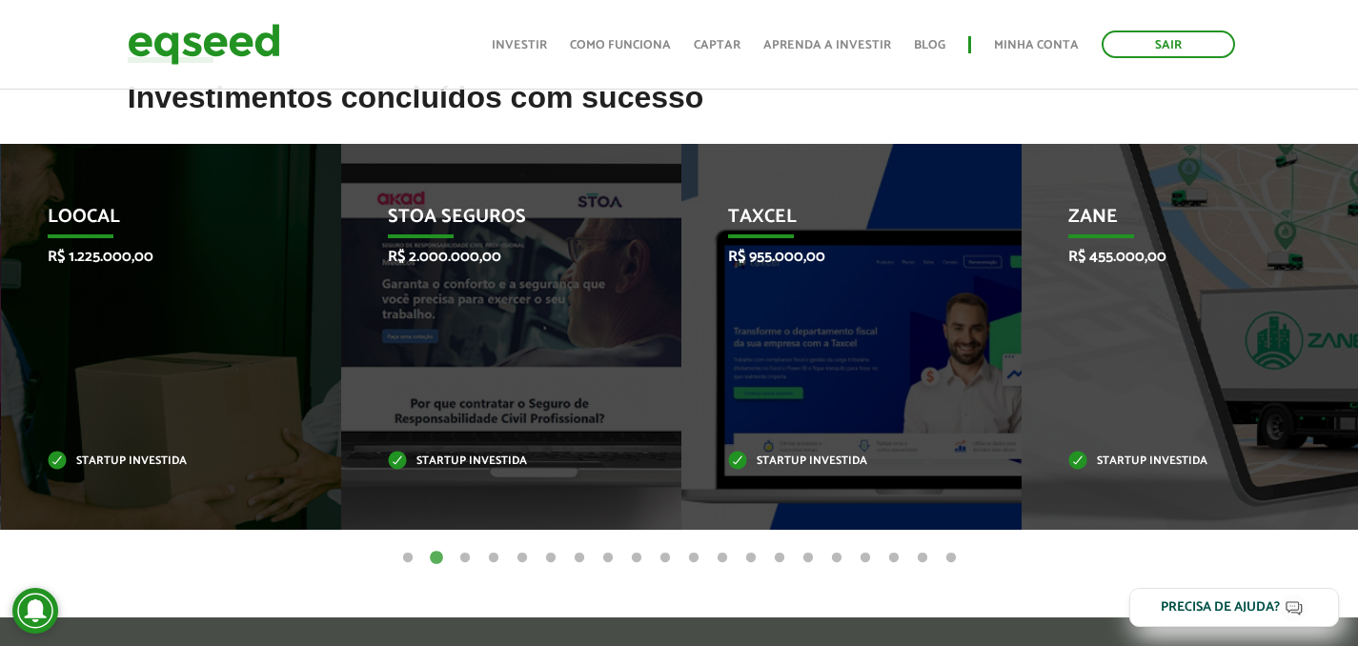
drag, startPoint x: 434, startPoint y: 384, endPoint x: 1371, endPoint y: 402, distance: 936.8
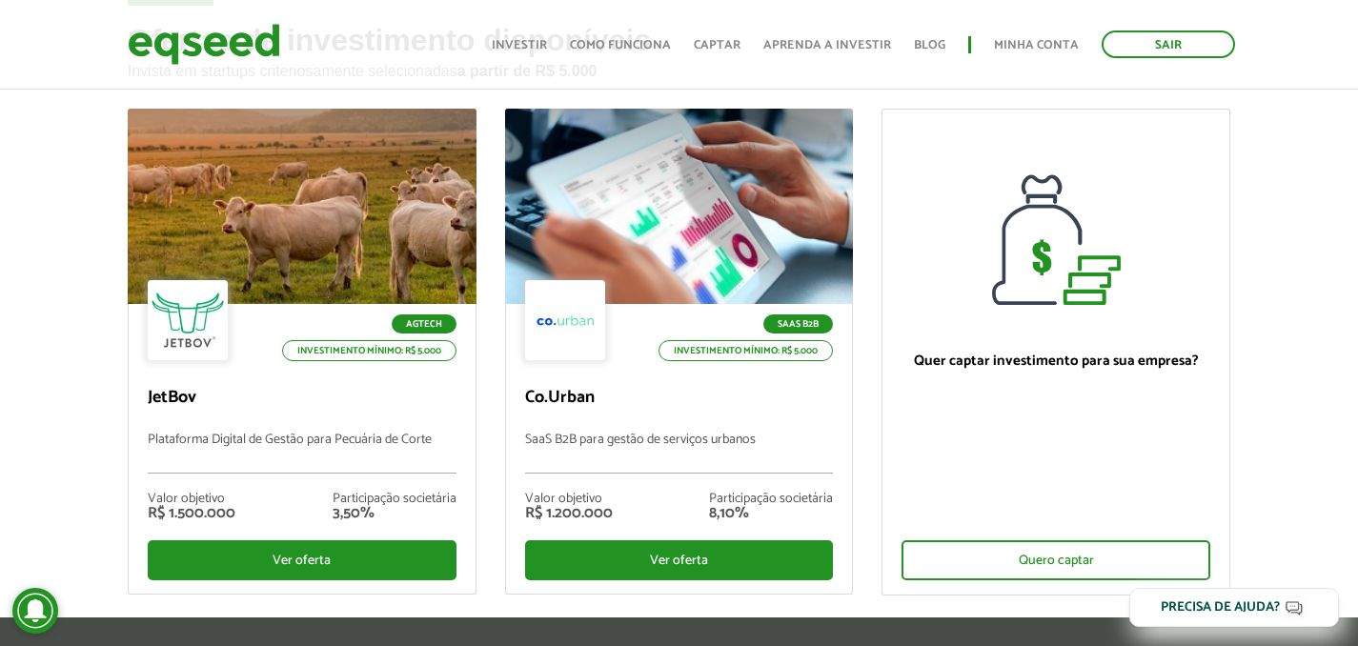
scroll to position [192, 0]
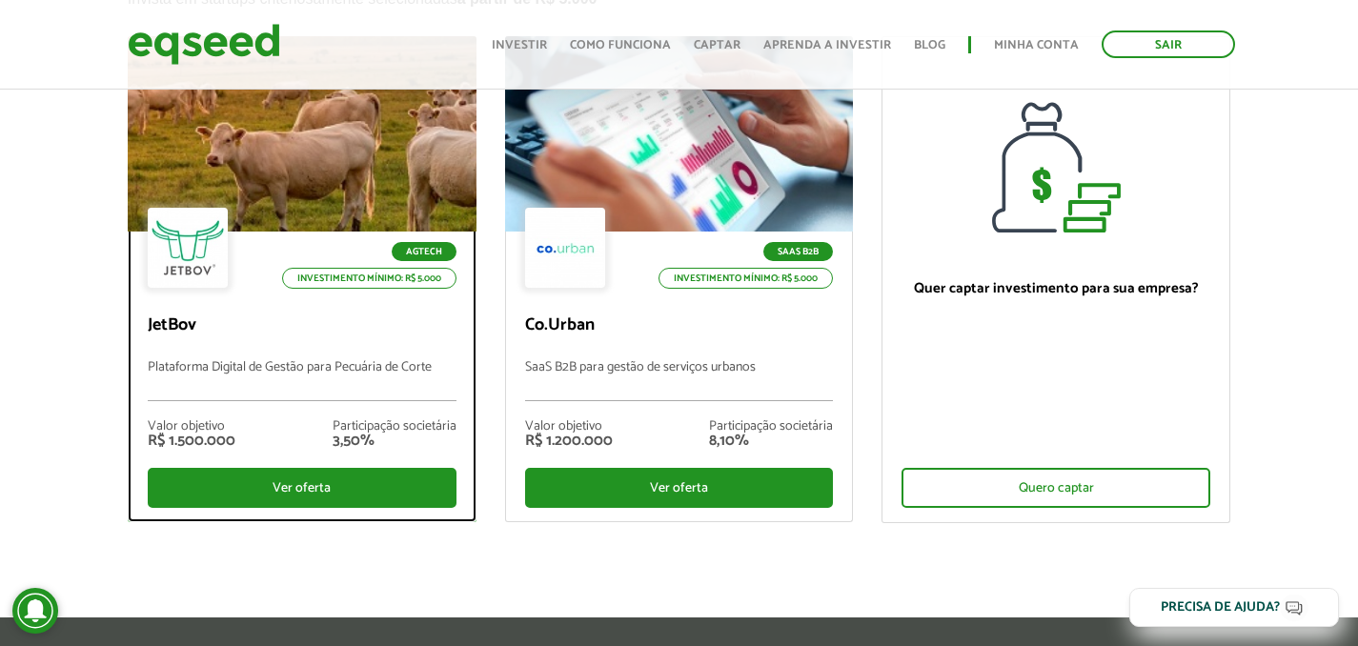
click at [445, 332] on p "JetBov" at bounding box center [302, 325] width 309 height 21
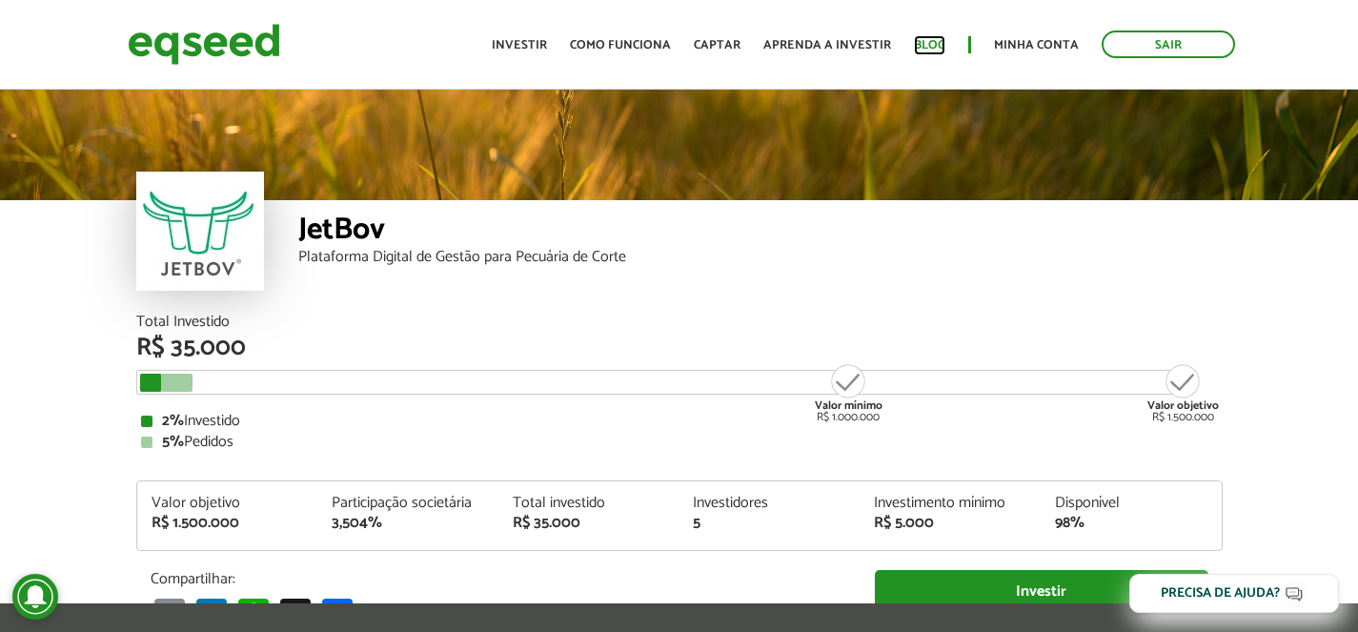
click at [930, 39] on link "Blog" at bounding box center [929, 45] width 31 height 12
